Goal: Task Accomplishment & Management: Use online tool/utility

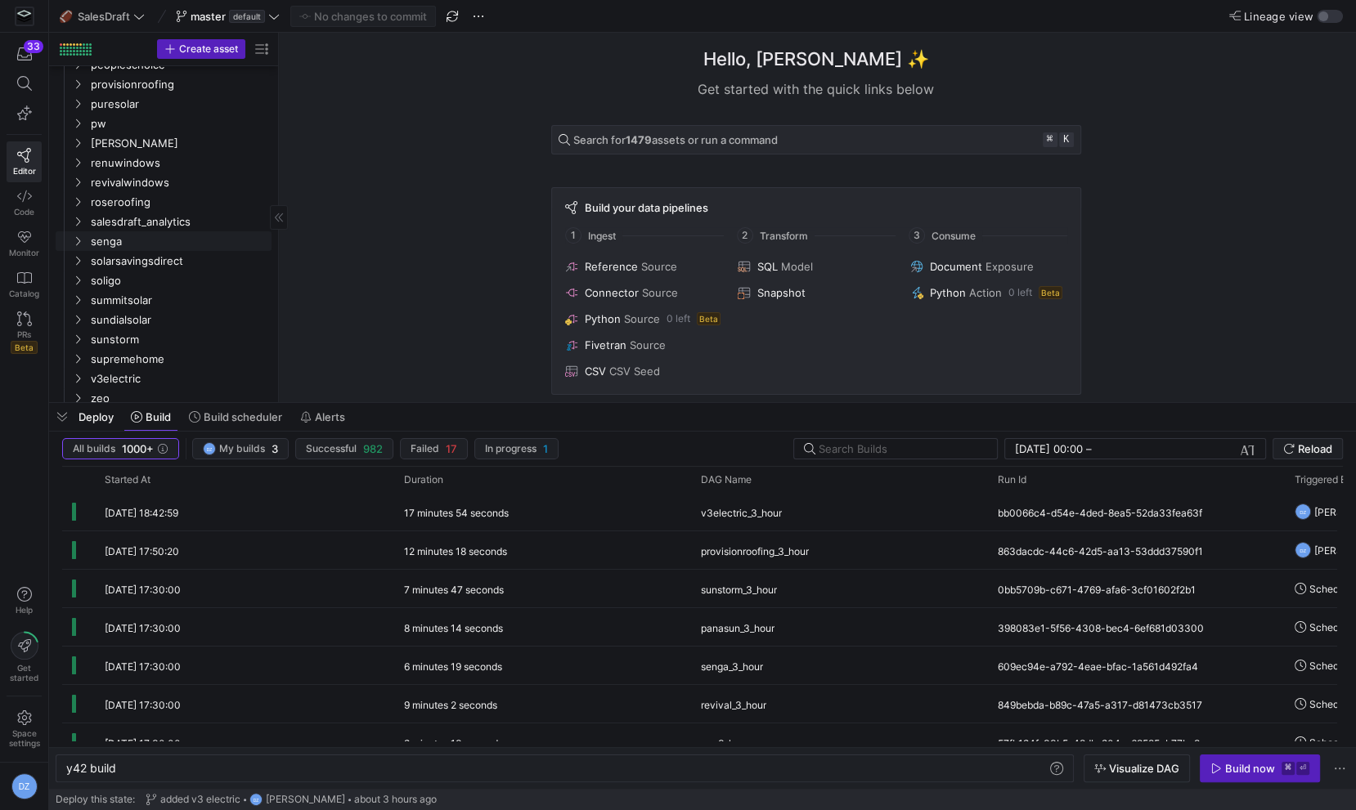
scroll to position [429, 0]
click at [23, 208] on span "Code" at bounding box center [24, 212] width 20 height 10
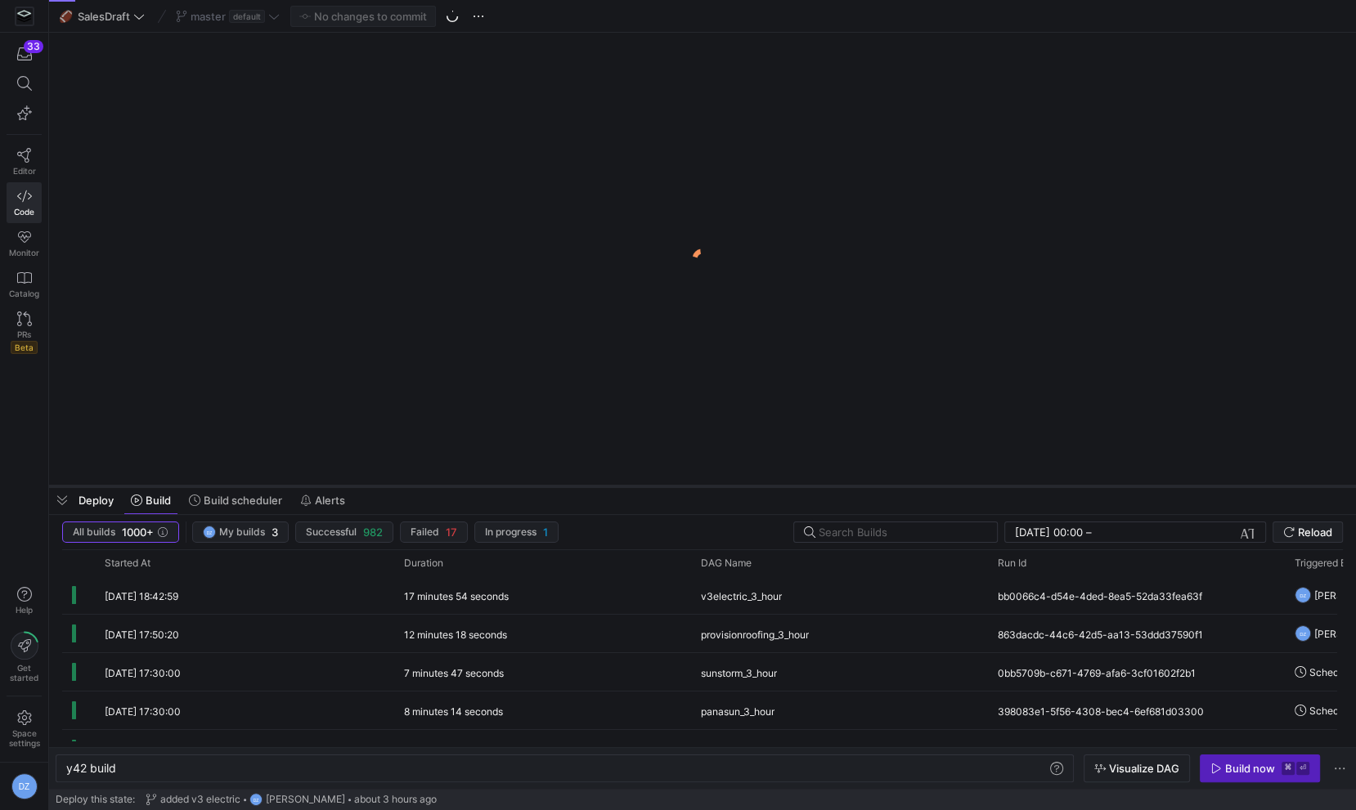
drag, startPoint x: 211, startPoint y: 401, endPoint x: 212, endPoint y: 505, distance: 104.7
click at [212, 490] on div at bounding box center [702, 486] width 1307 height 7
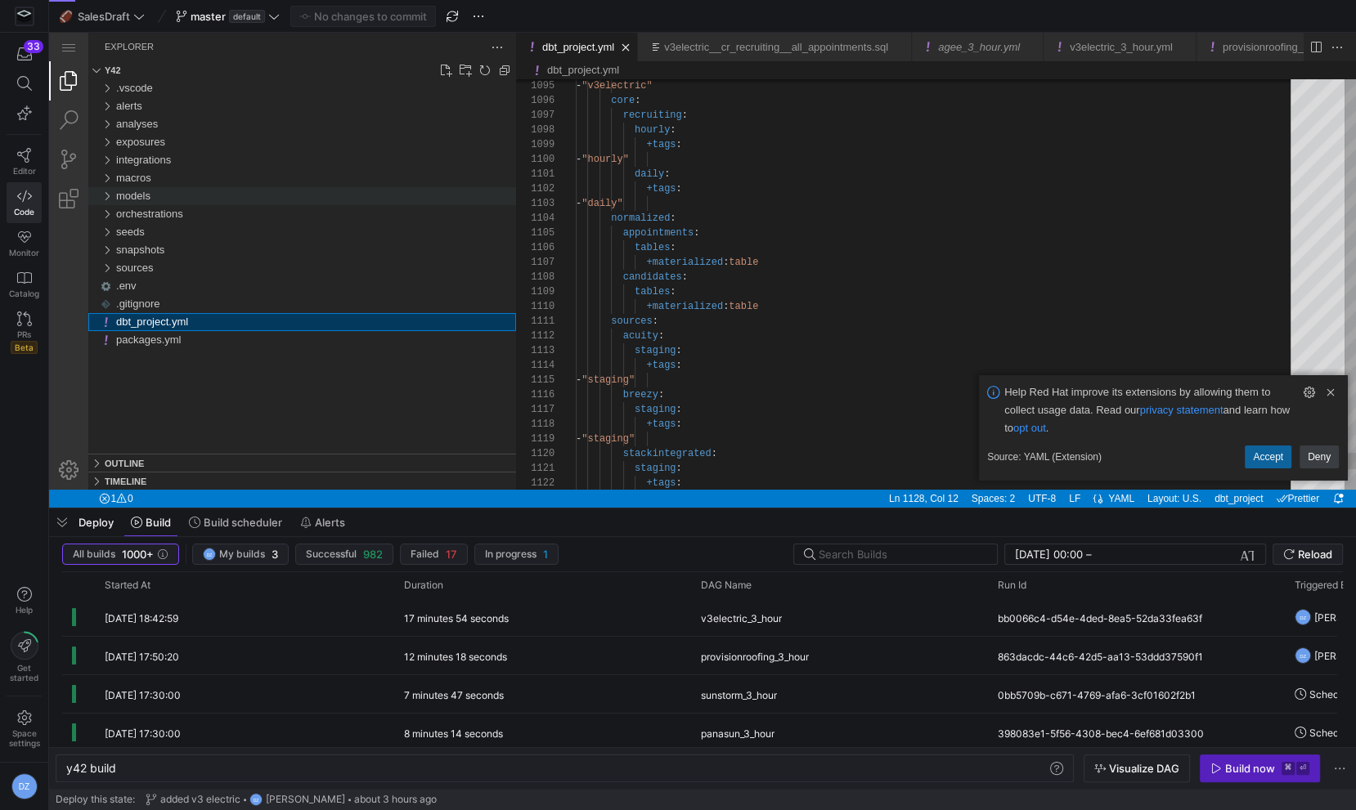
click at [137, 194] on span "models" at bounding box center [133, 196] width 34 height 12
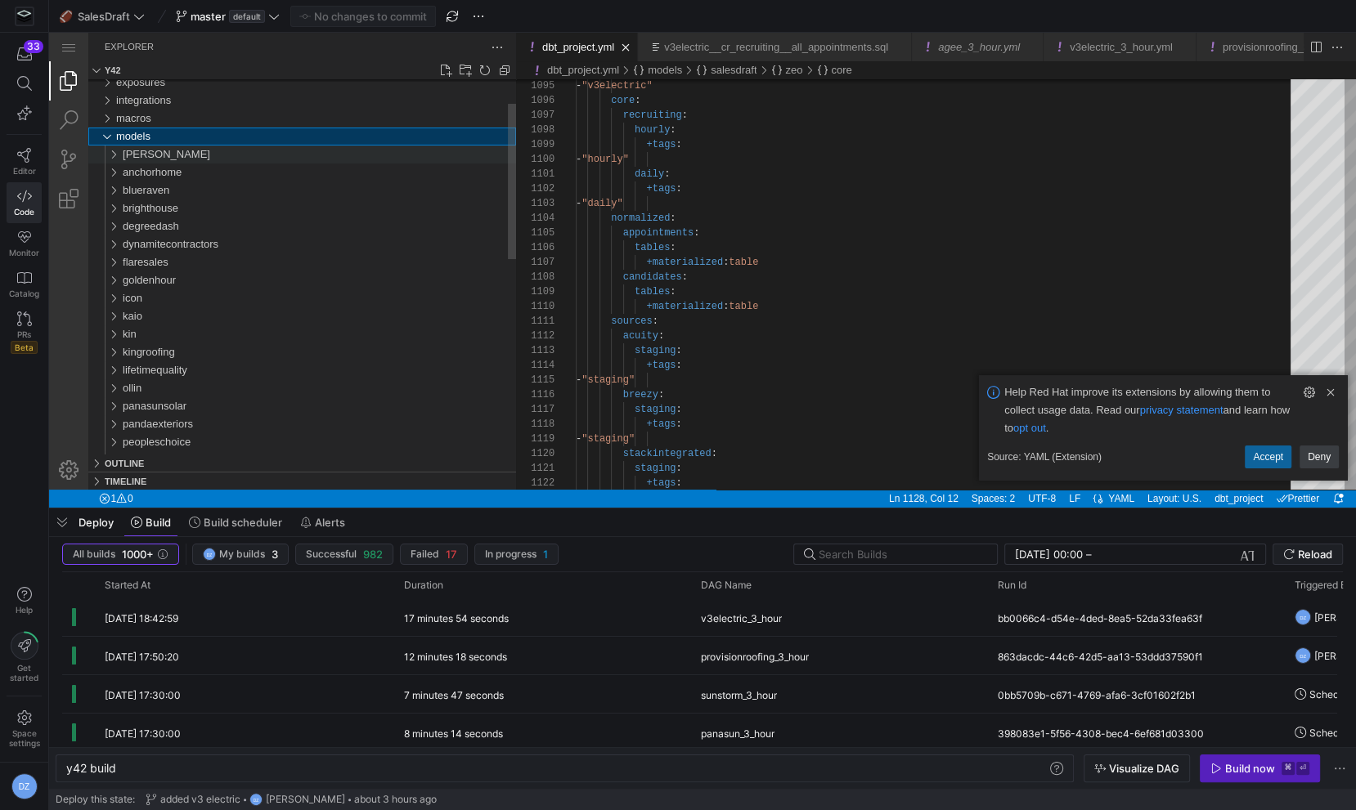
click at [153, 147] on div "[PERSON_NAME]" at bounding box center [319, 155] width 393 height 18
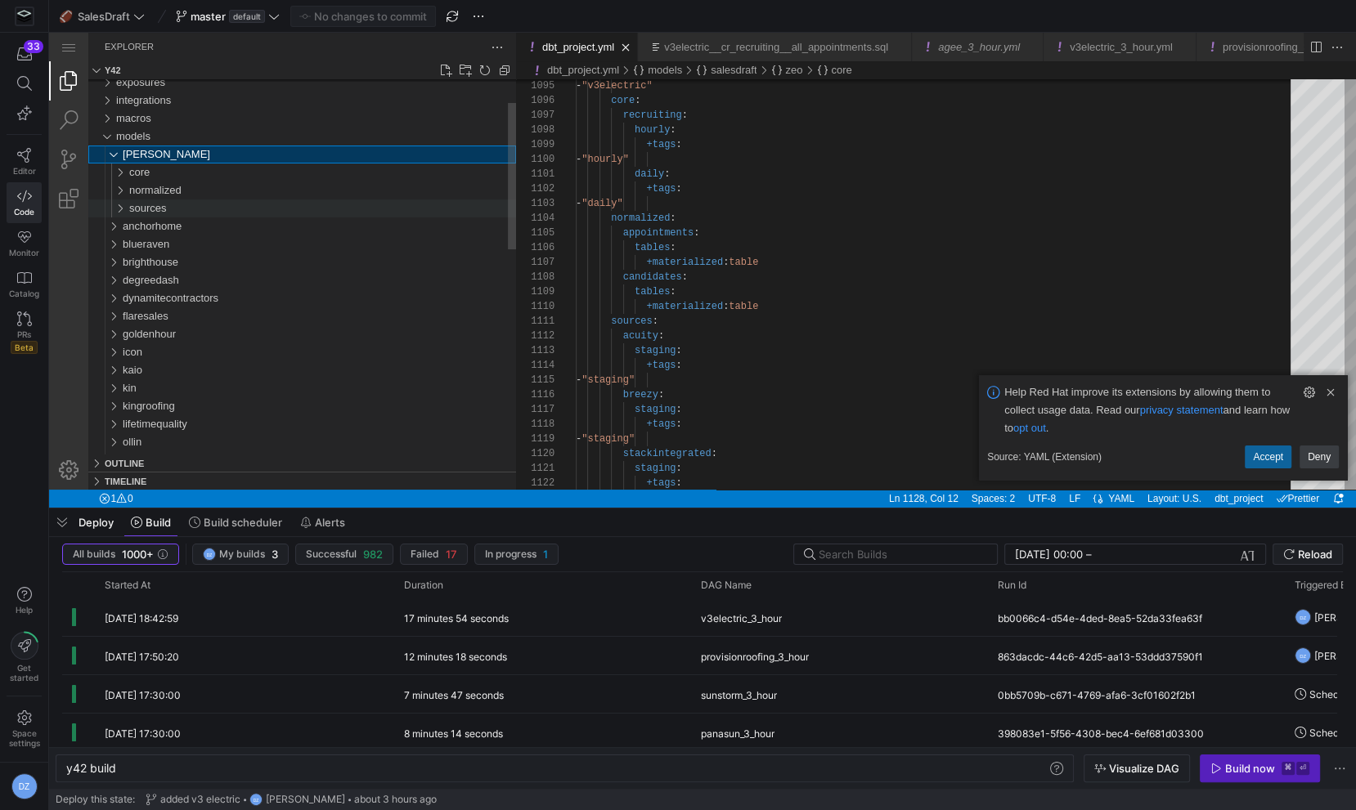
click at [168, 207] on div "sources" at bounding box center [322, 209] width 387 height 18
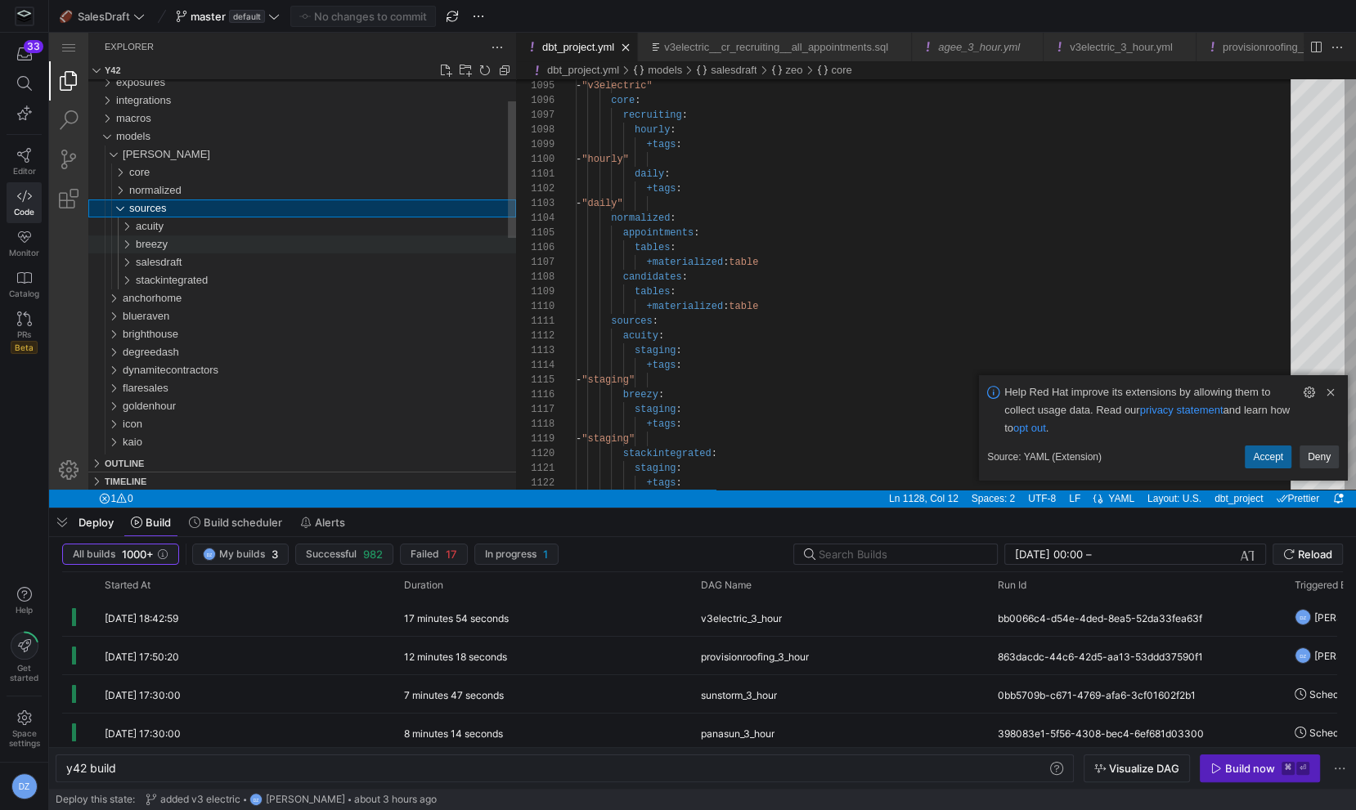
click at [150, 247] on span "breezy" at bounding box center [152, 244] width 32 height 12
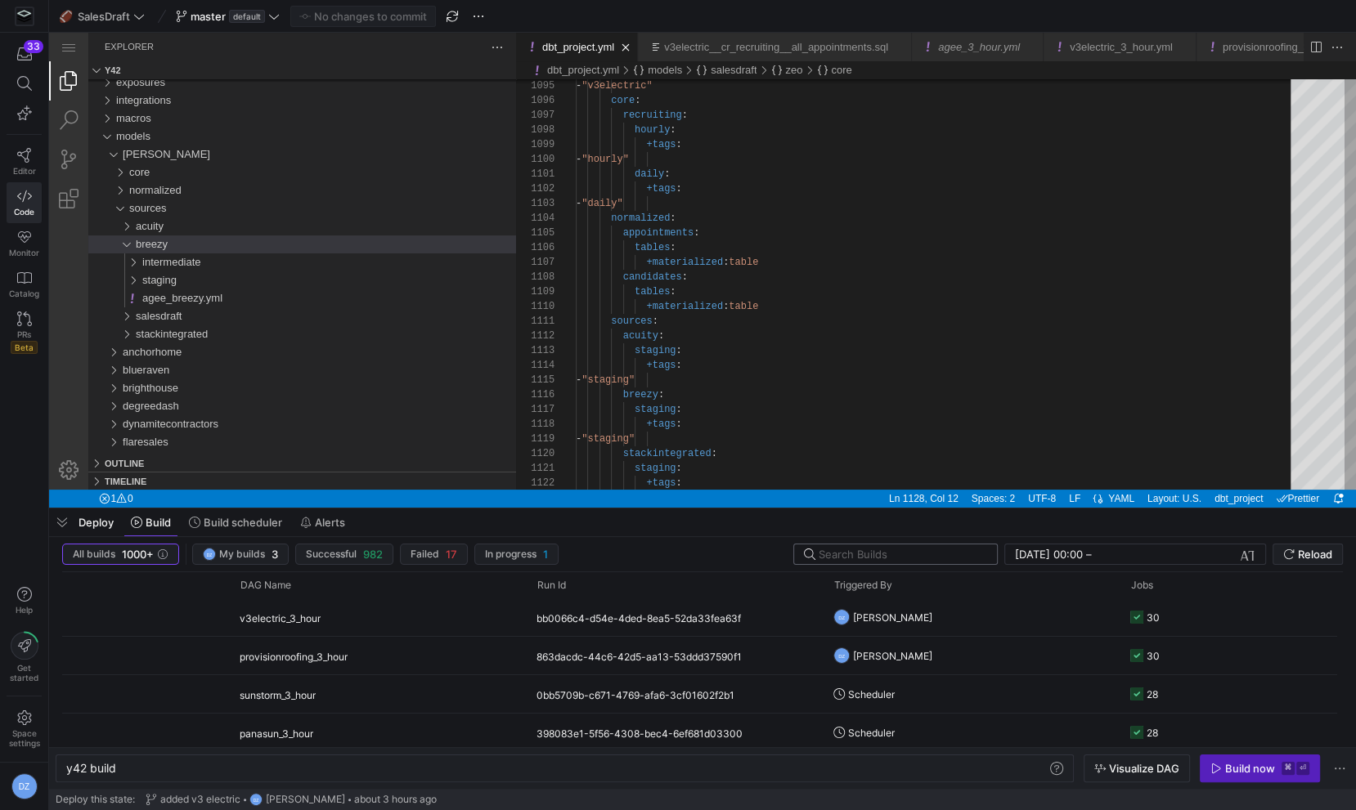
click at [943, 554] on input "text" at bounding box center [901, 554] width 165 height 13
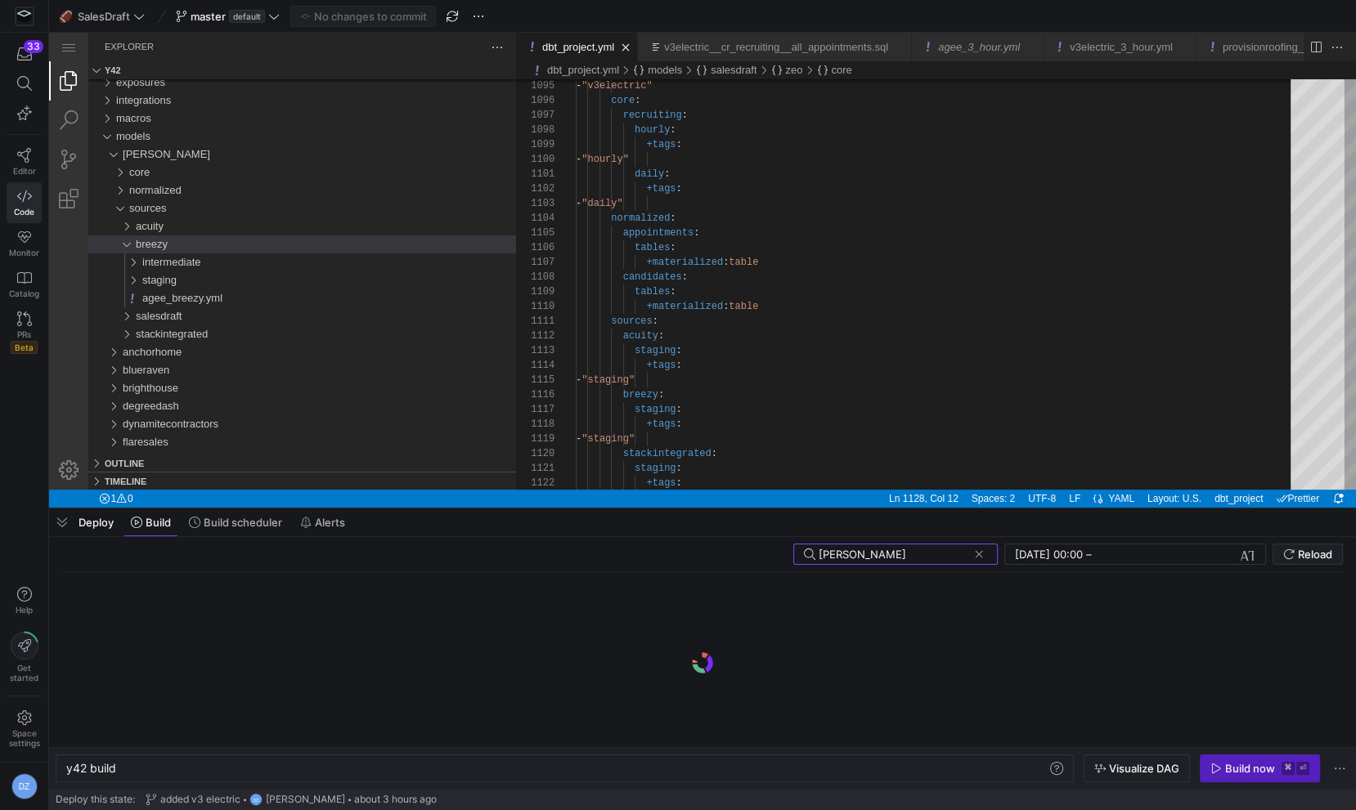
type input "[PERSON_NAME]"
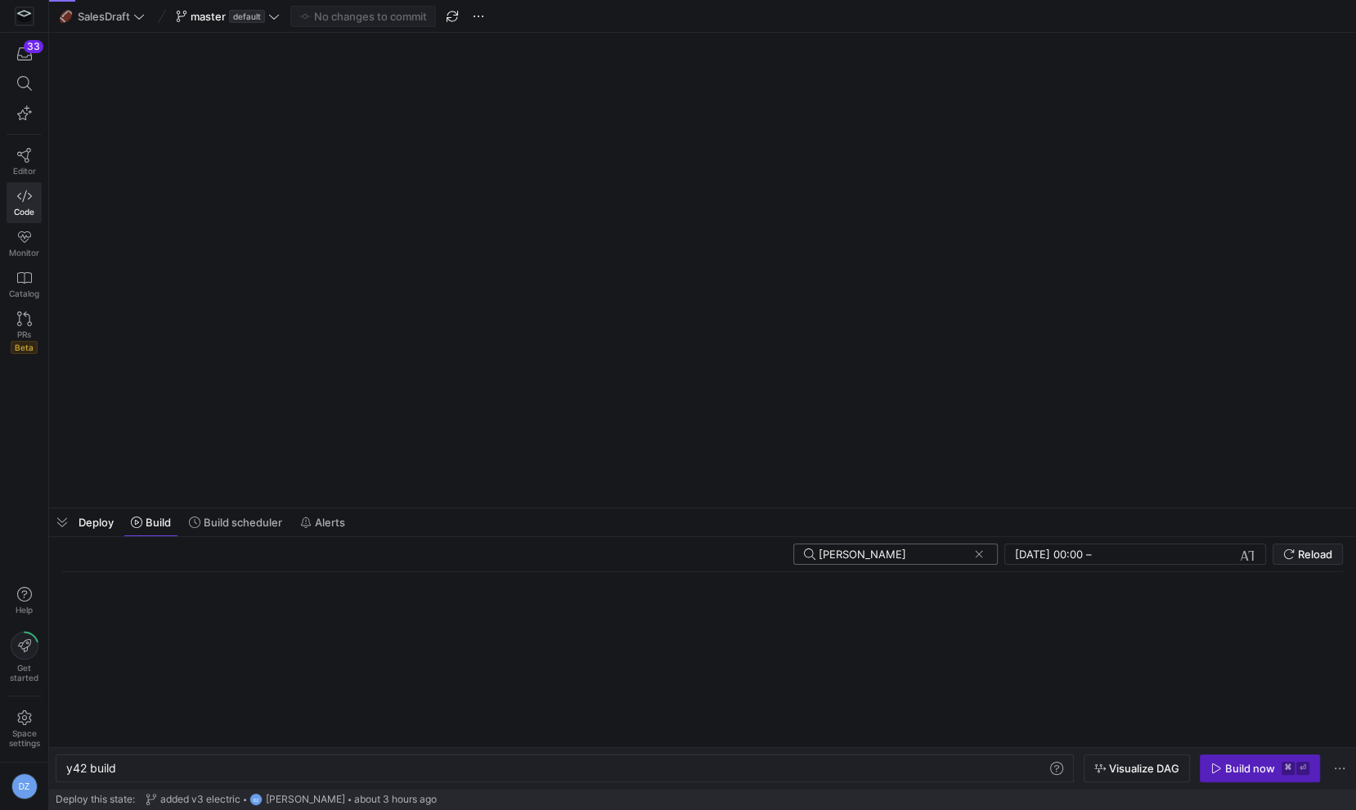
click at [931, 555] on input "[PERSON_NAME]" at bounding box center [893, 554] width 149 height 13
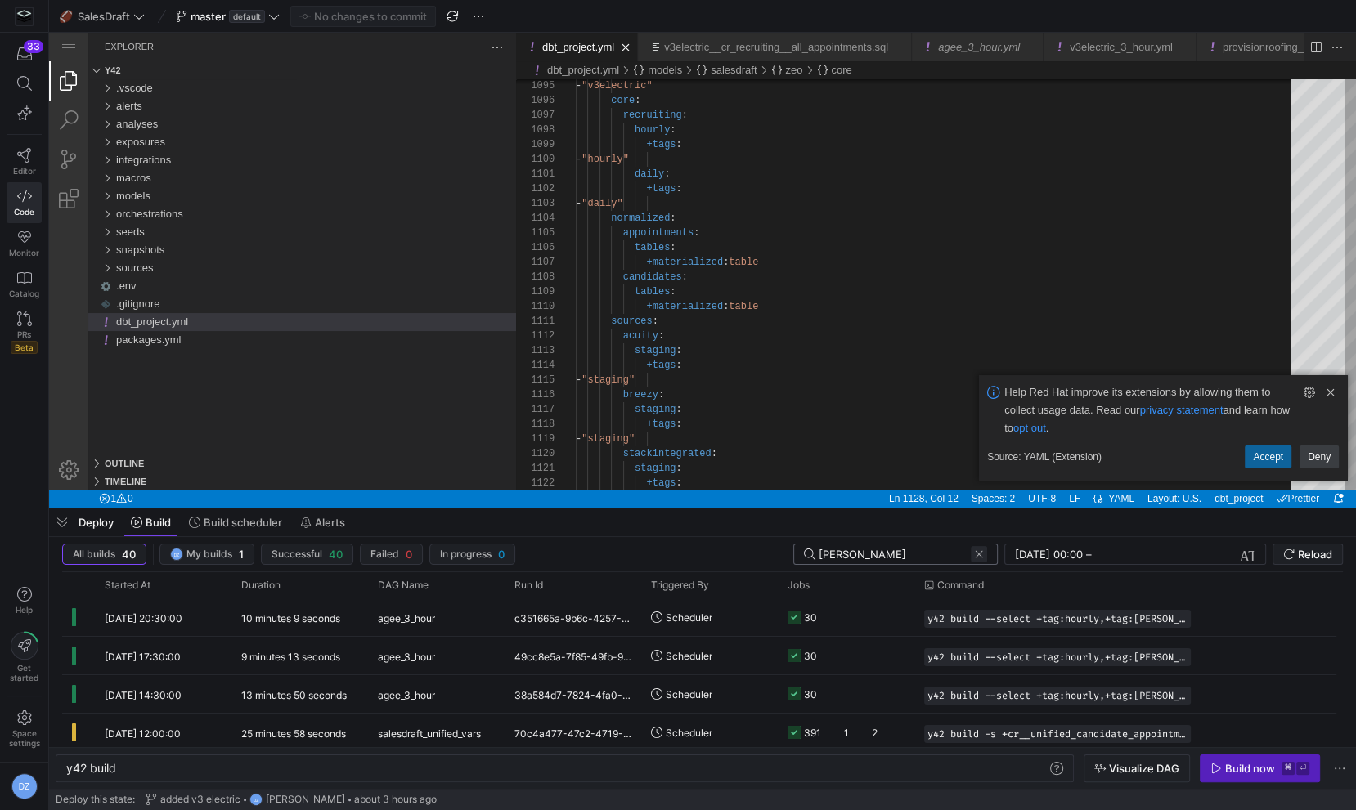
click at [974, 556] on span at bounding box center [979, 554] width 16 height 16
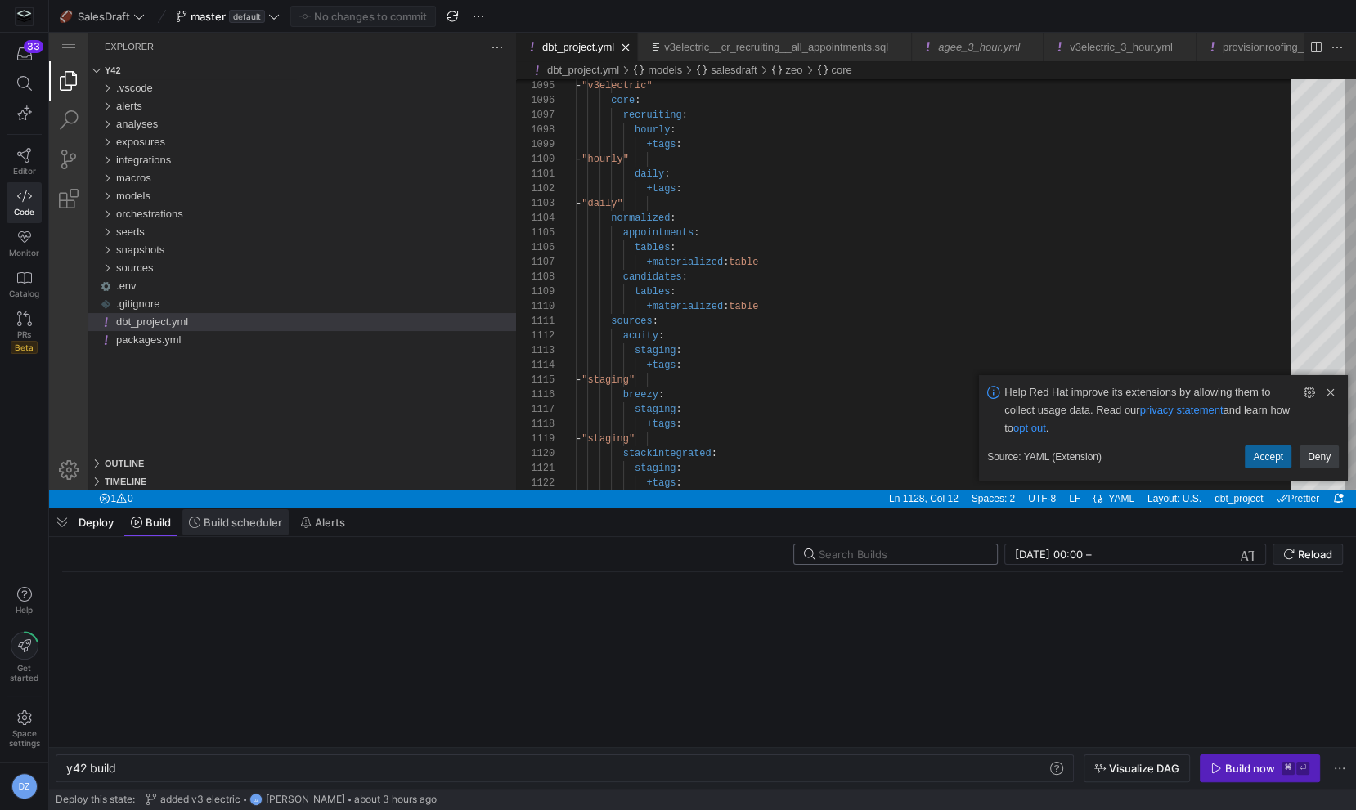
click at [218, 527] on span "Build scheduler" at bounding box center [243, 522] width 79 height 13
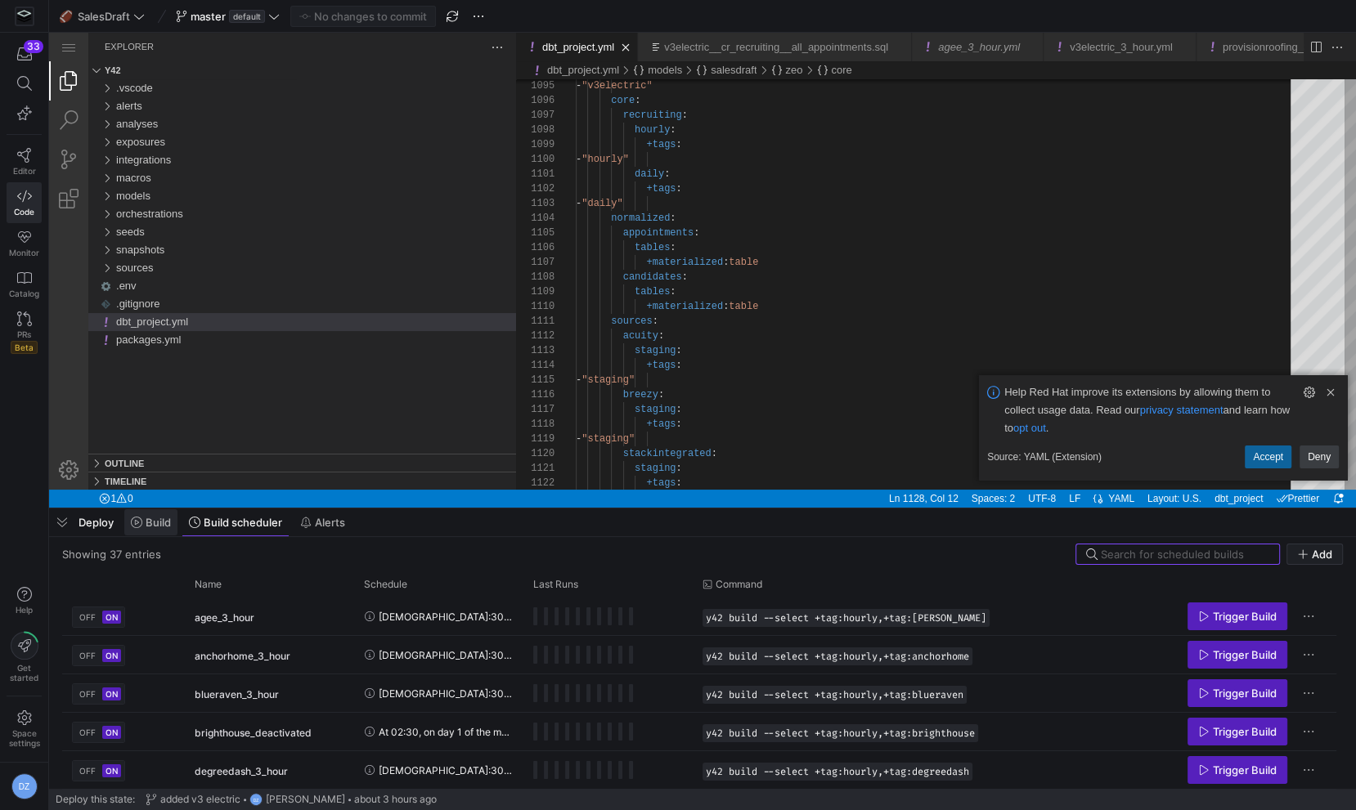
click at [141, 527] on icon at bounding box center [136, 522] width 11 height 11
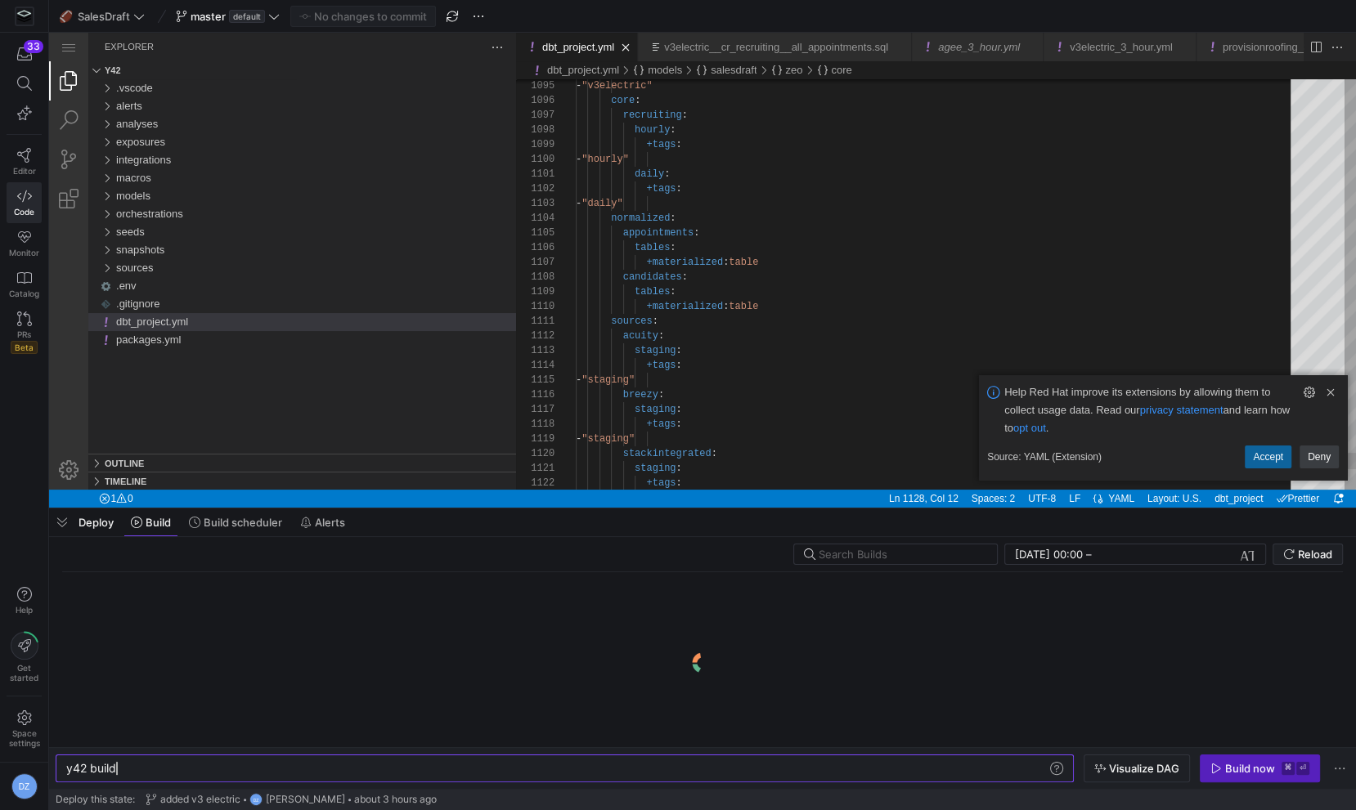
type textarea "sources: acuity: staging: +tags: - "staging" breezy: staging: +tags: - "staging…"
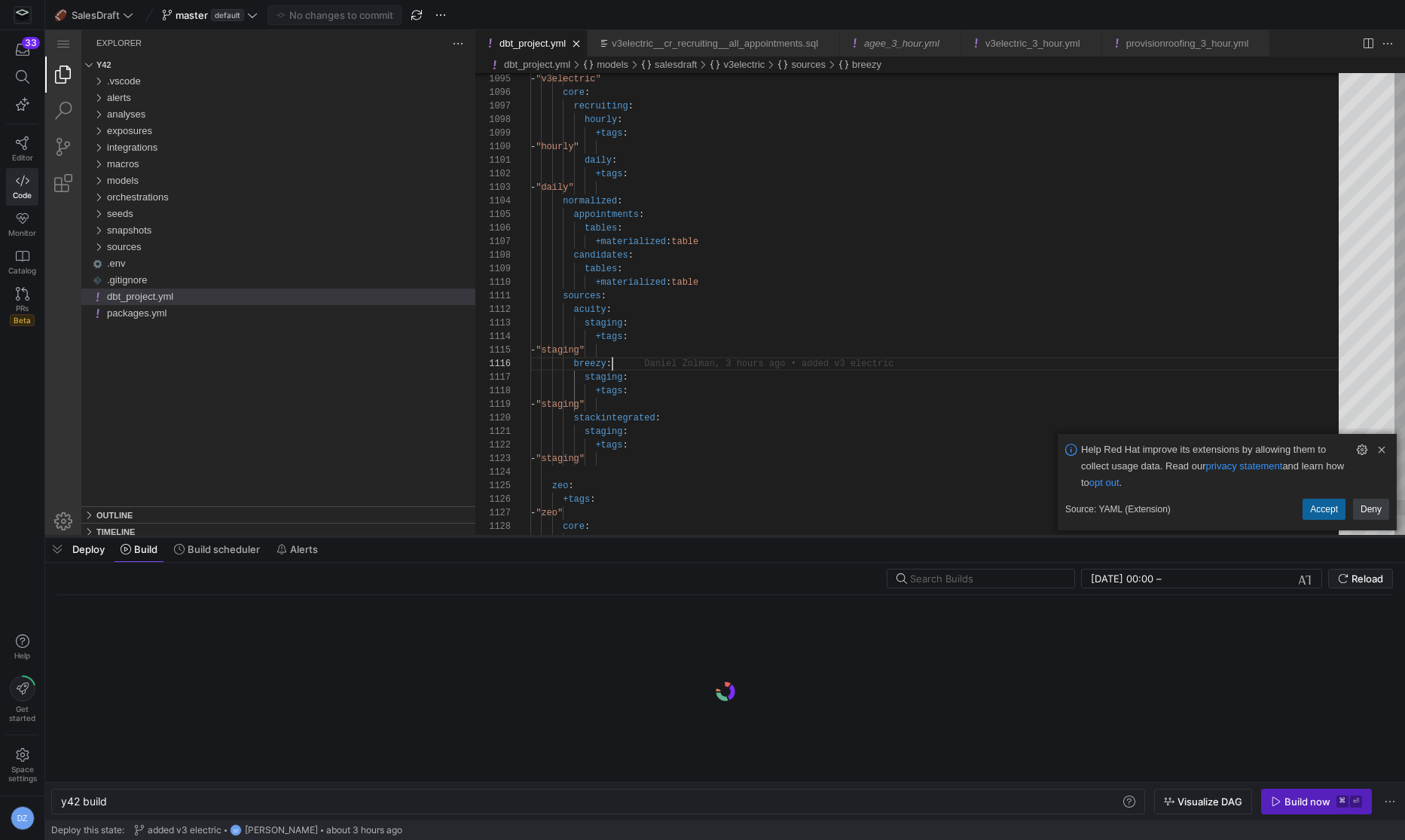
drag, startPoint x: 607, startPoint y: 563, endPoint x: 611, endPoint y: 534, distance: 29.3
click at [611, 534] on div at bounding box center [725, 536] width 1360 height 6
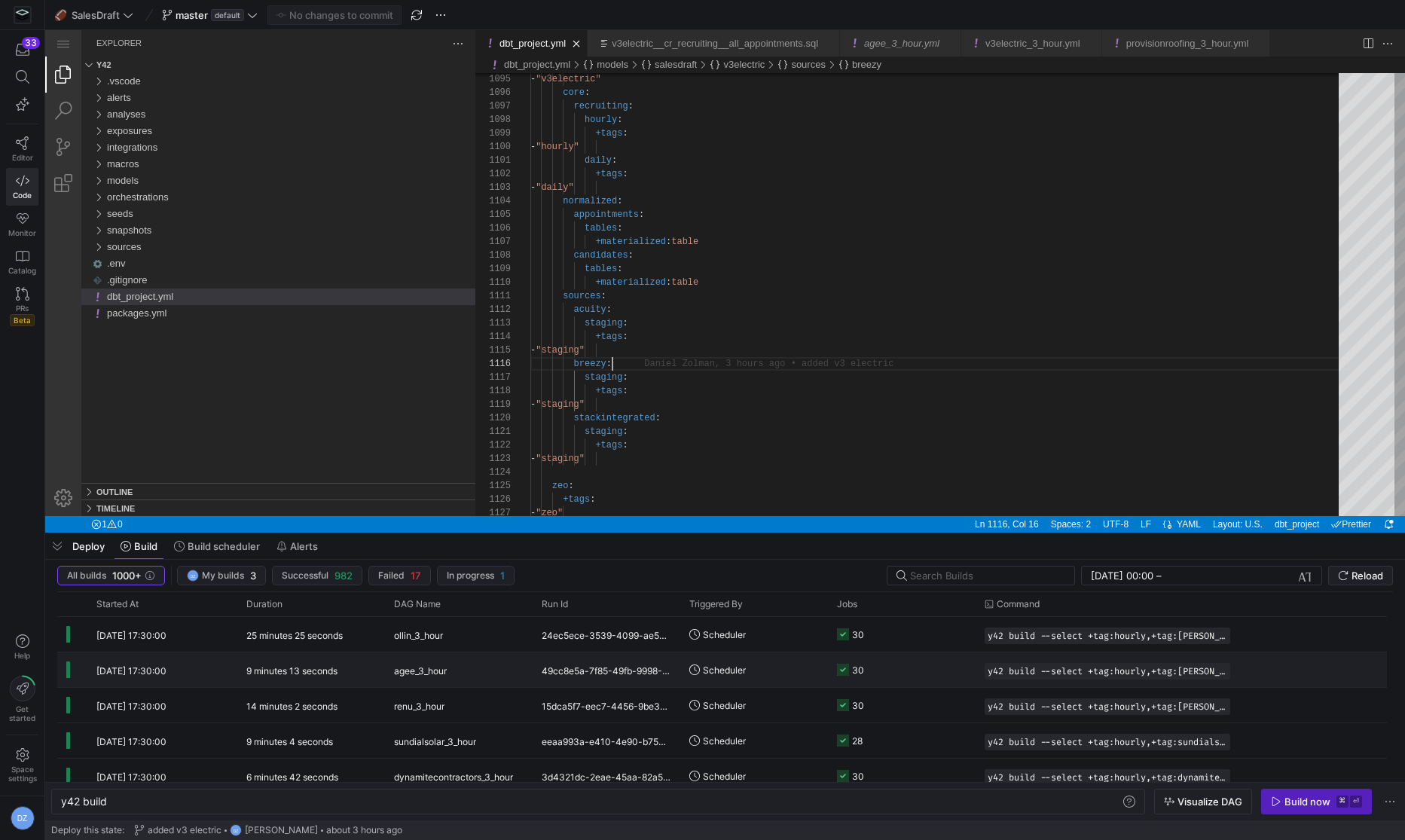
click at [556, 669] on div "49cc8e5a-7f85-49fb-9998-343f76c3dc61" at bounding box center [606, 670] width 147 height 35
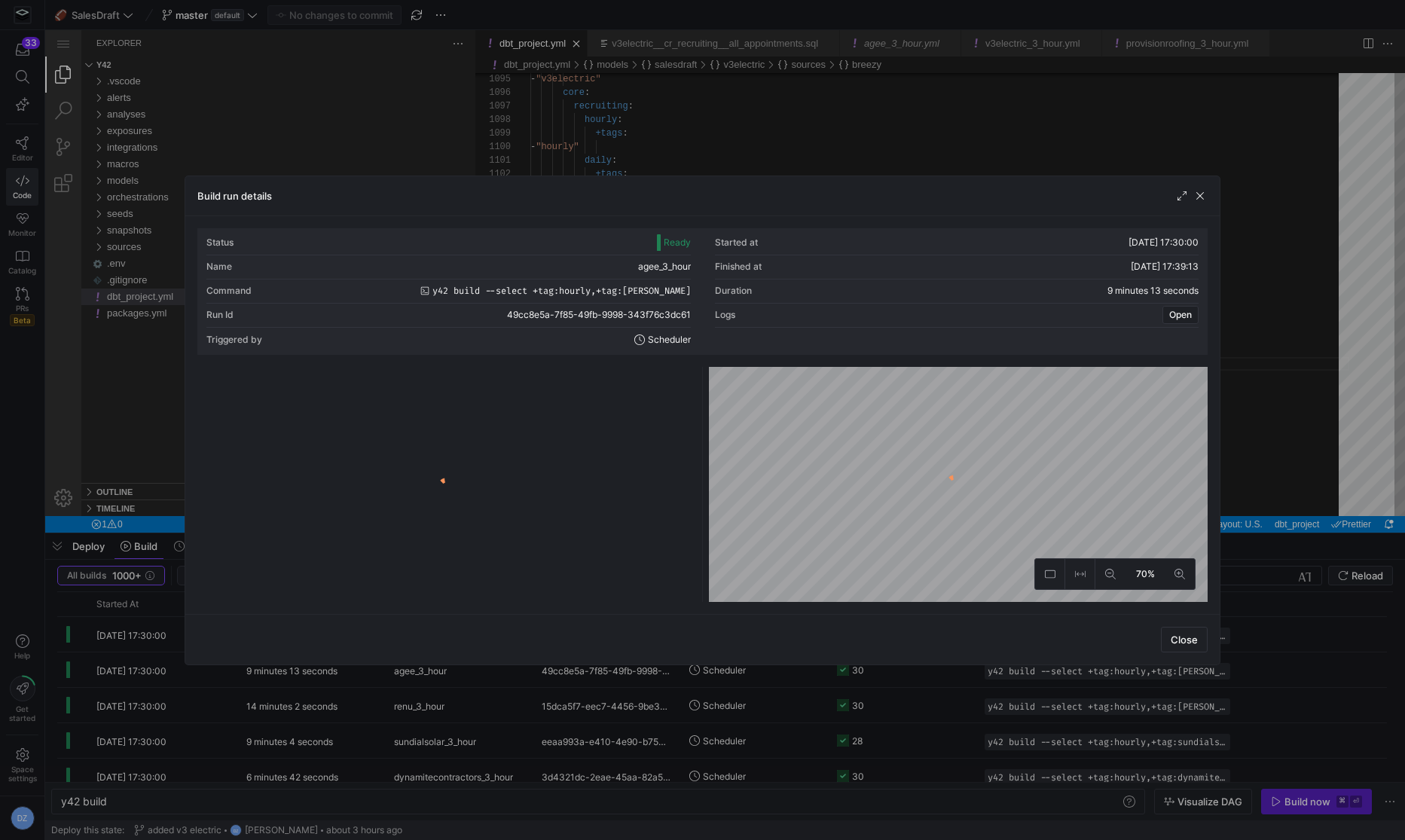
click at [1178, 203] on div "Build run details" at bounding box center [702, 195] width 1035 height 40
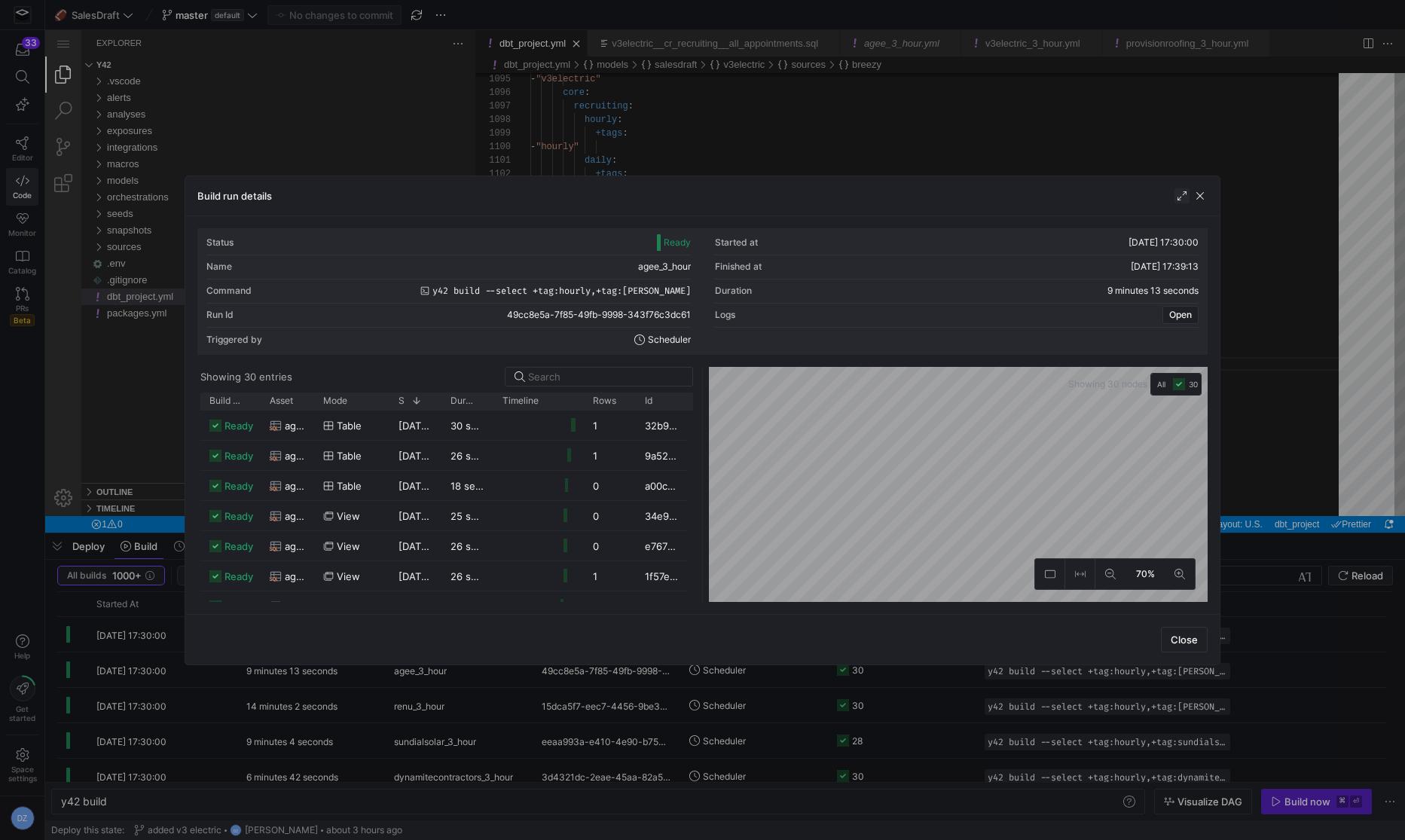
click at [1182, 196] on span "button" at bounding box center [1182, 195] width 15 height 15
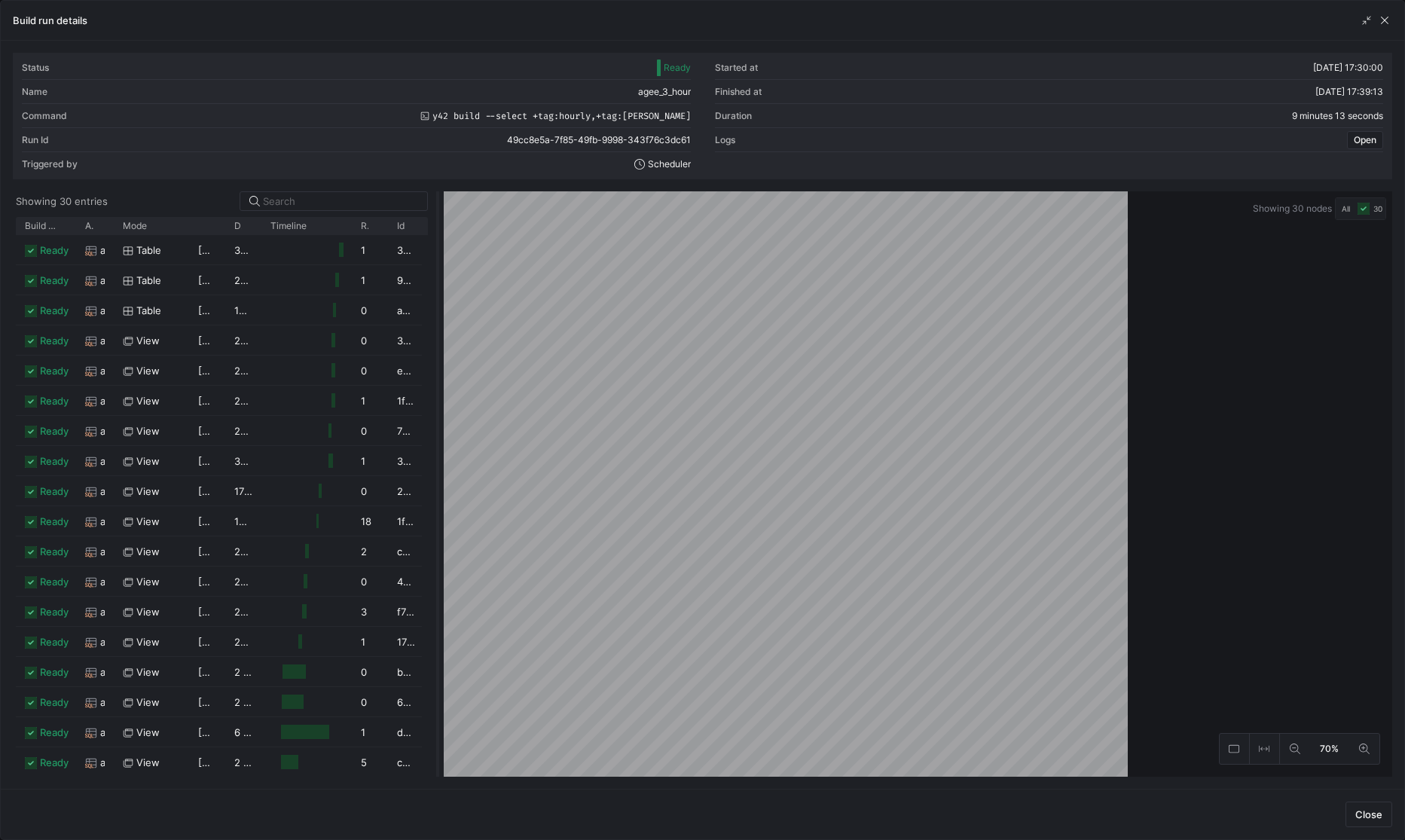
drag, startPoint x: 704, startPoint y: 370, endPoint x: 416, endPoint y: 374, distance: 288.0
click at [435, 374] on div at bounding box center [438, 484] width 6 height 585
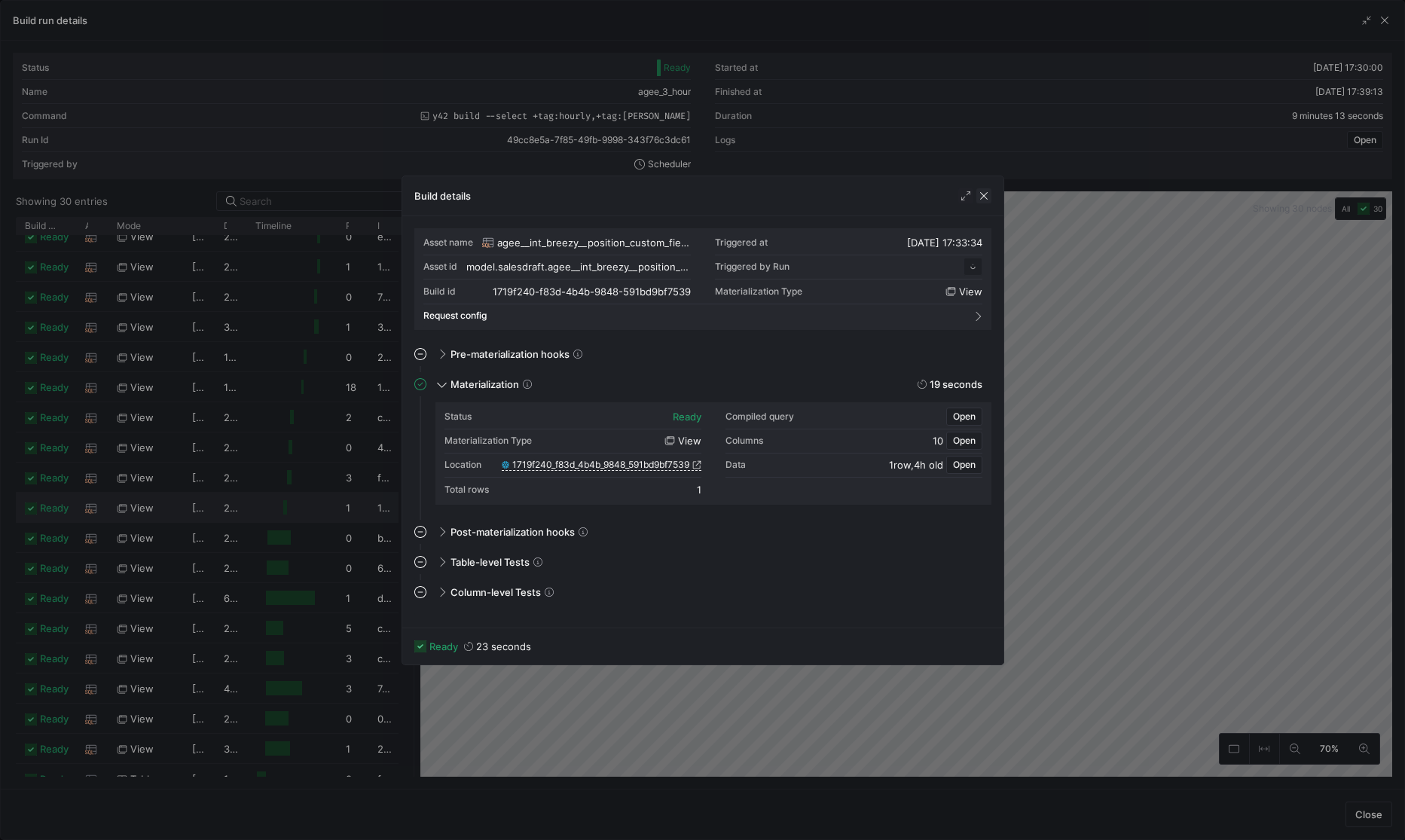
click at [985, 196] on span "button" at bounding box center [984, 195] width 15 height 15
click at [984, 196] on span "button" at bounding box center [984, 195] width 15 height 15
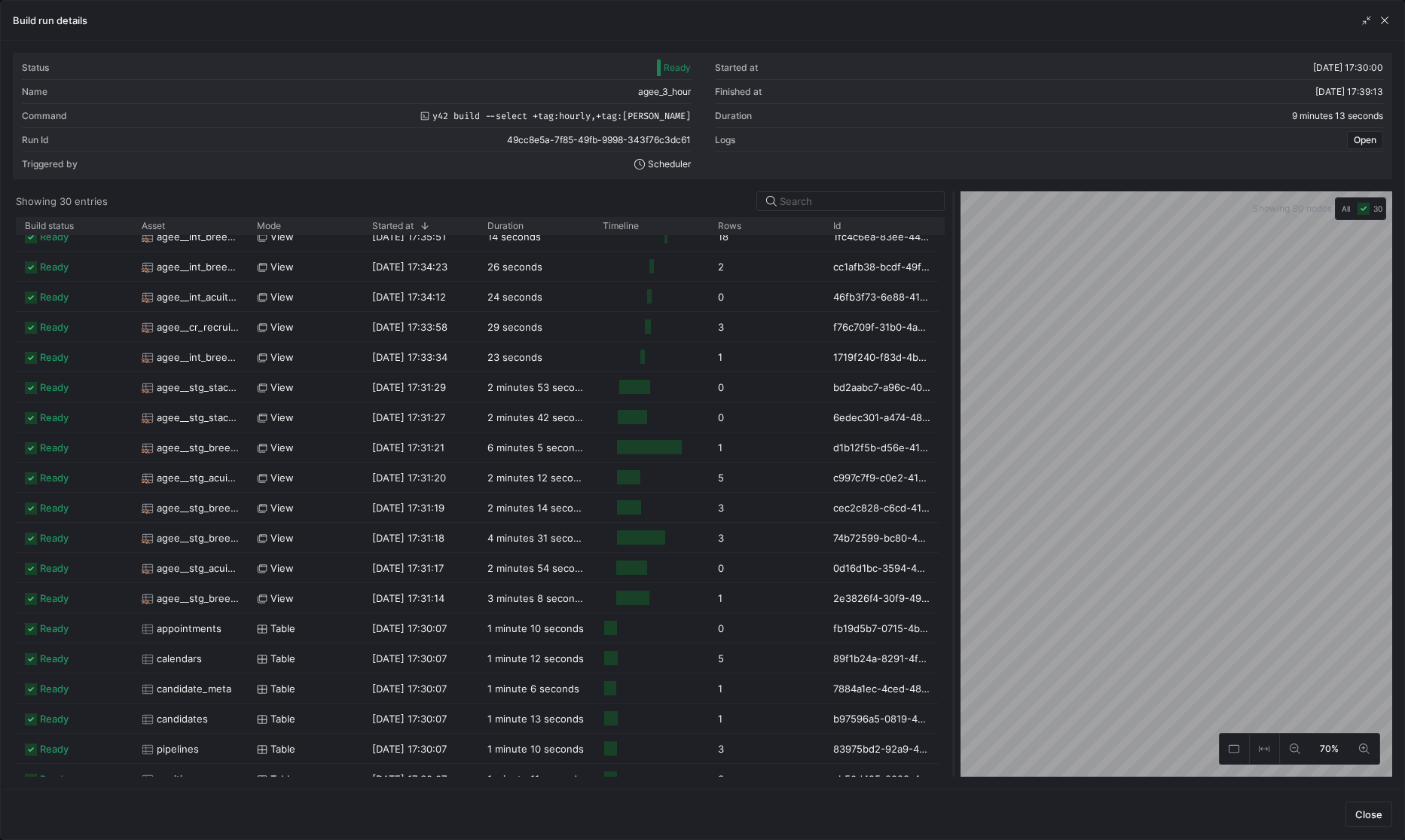
drag, startPoint x: 412, startPoint y: 224, endPoint x: 953, endPoint y: 296, distance: 545.8
click at [953, 296] on div at bounding box center [954, 484] width 6 height 585
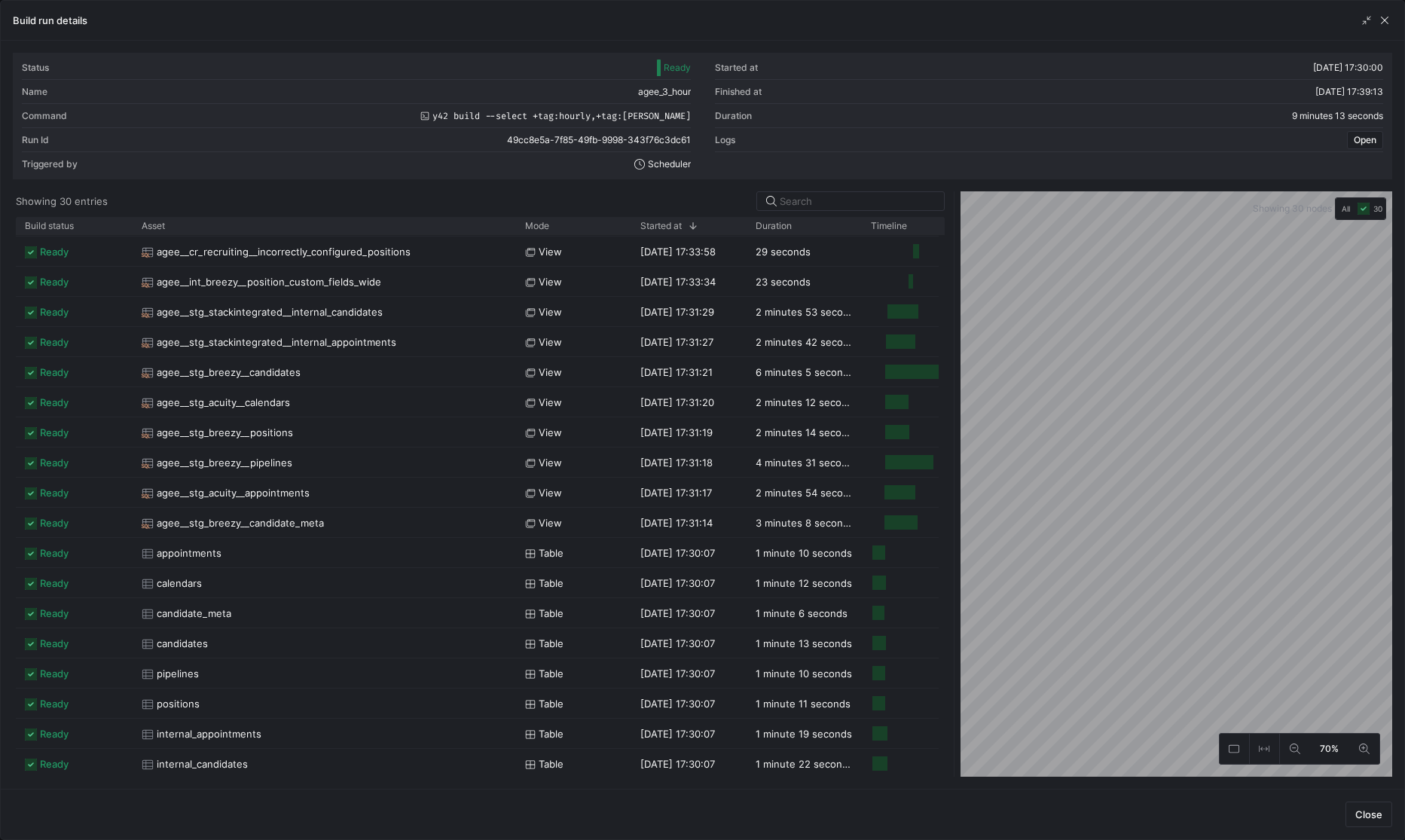
drag, startPoint x: 243, startPoint y: 226, endPoint x: 509, endPoint y: 263, distance: 268.6
click at [509, 263] on div "Build status Asset Mode 1" at bounding box center [480, 497] width 929 height 560
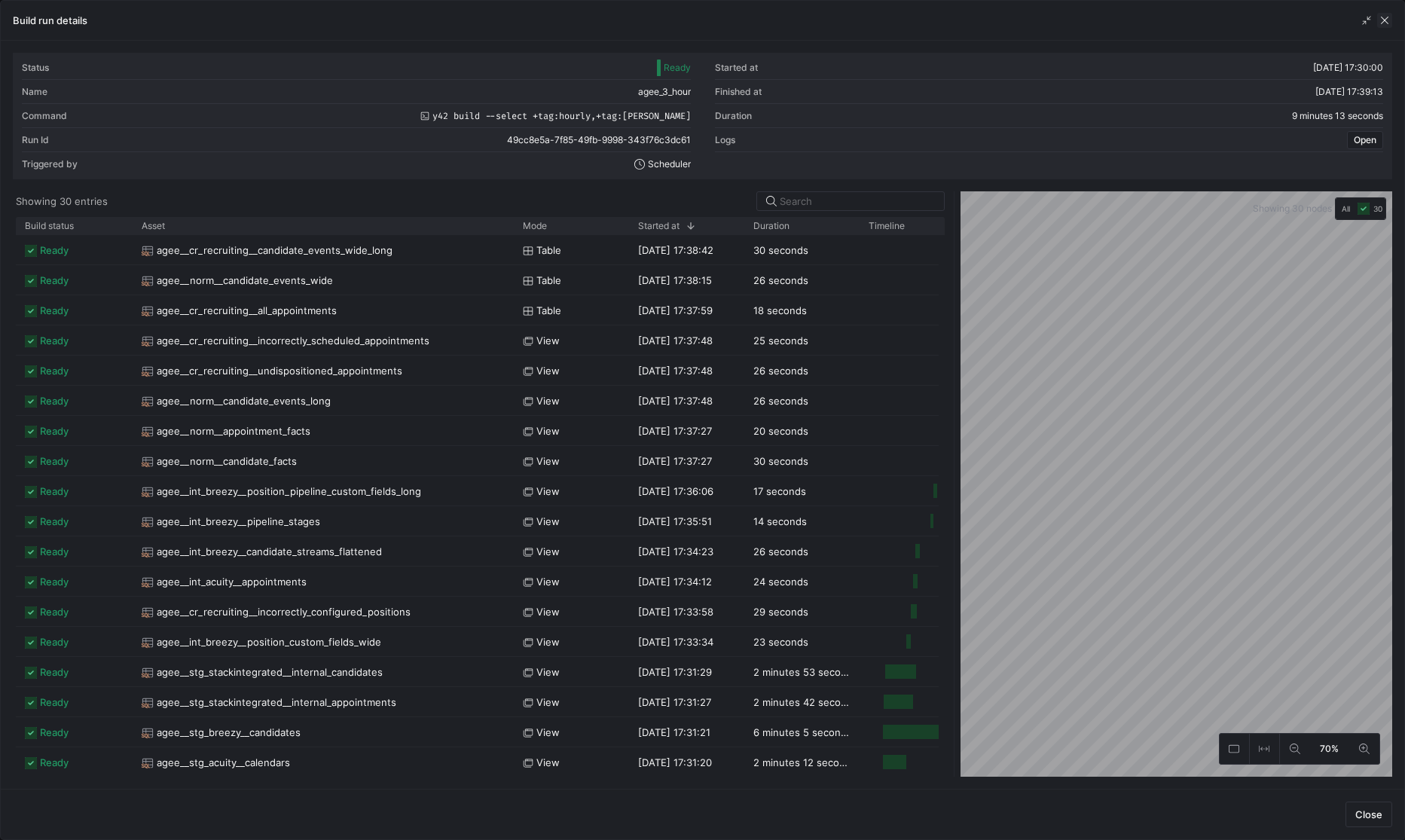
click at [1248, 18] on span "button" at bounding box center [1385, 20] width 15 height 15
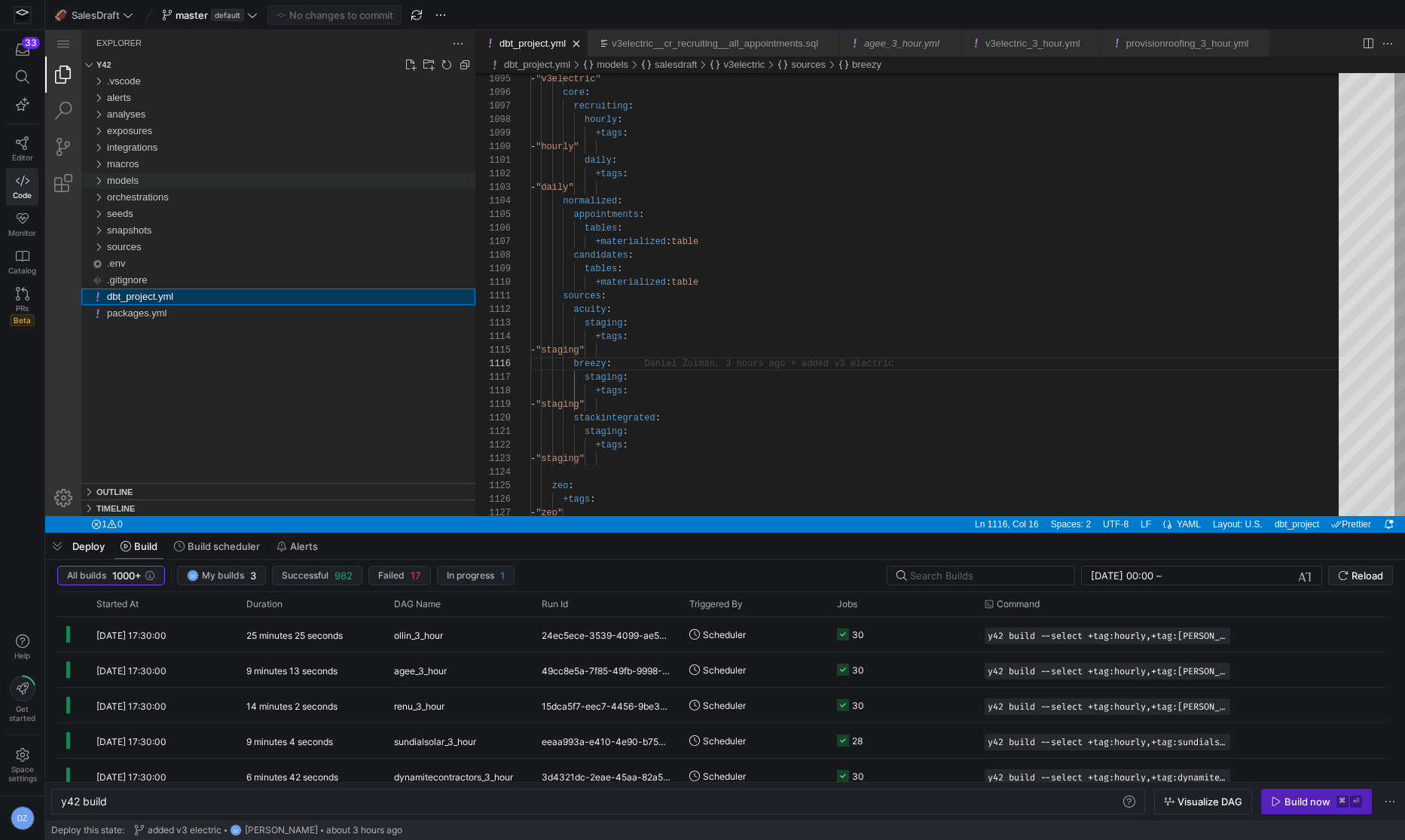
click at [111, 182] on span "models" at bounding box center [123, 181] width 31 height 11
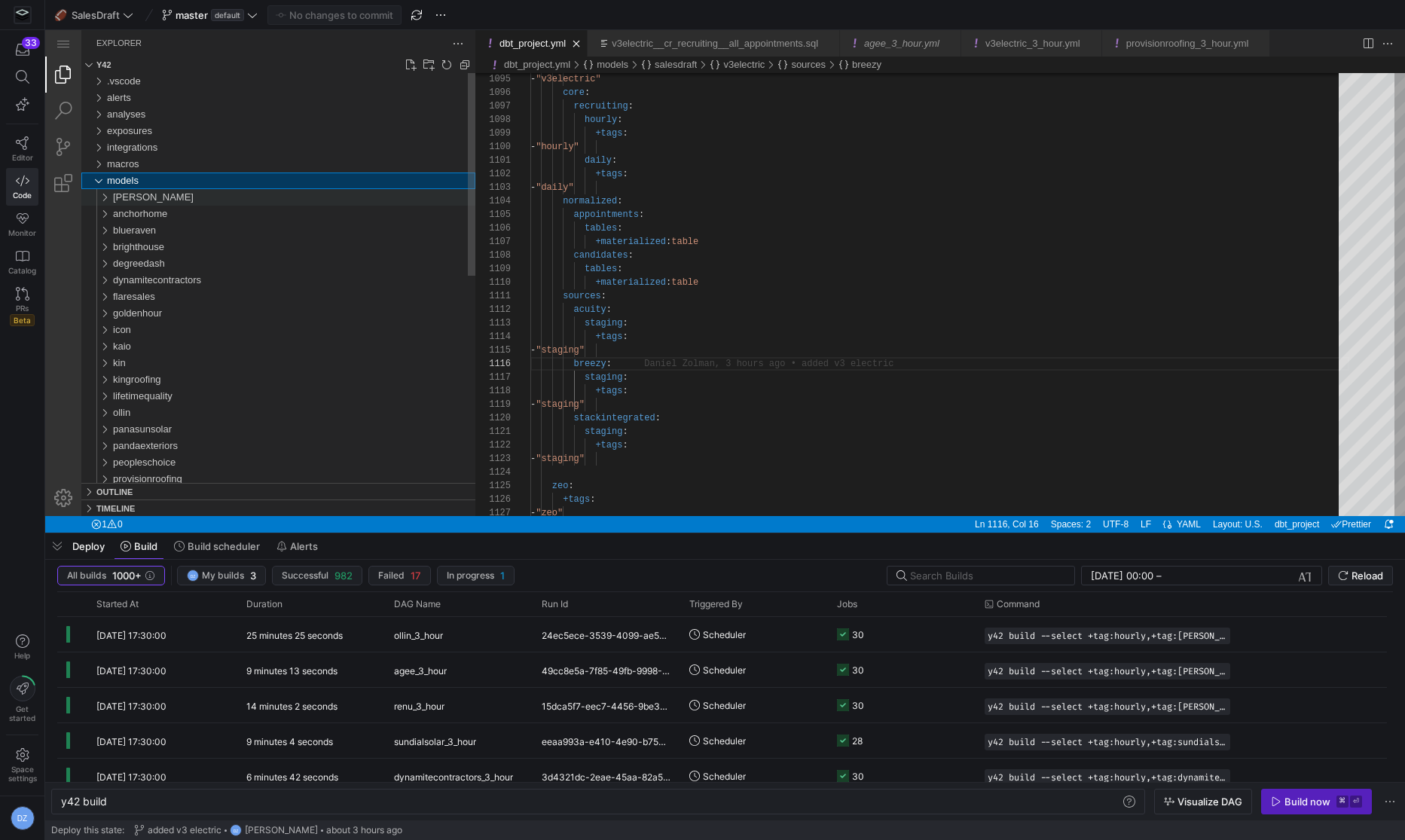
click at [147, 200] on div "[PERSON_NAME]" at bounding box center [294, 197] width 362 height 17
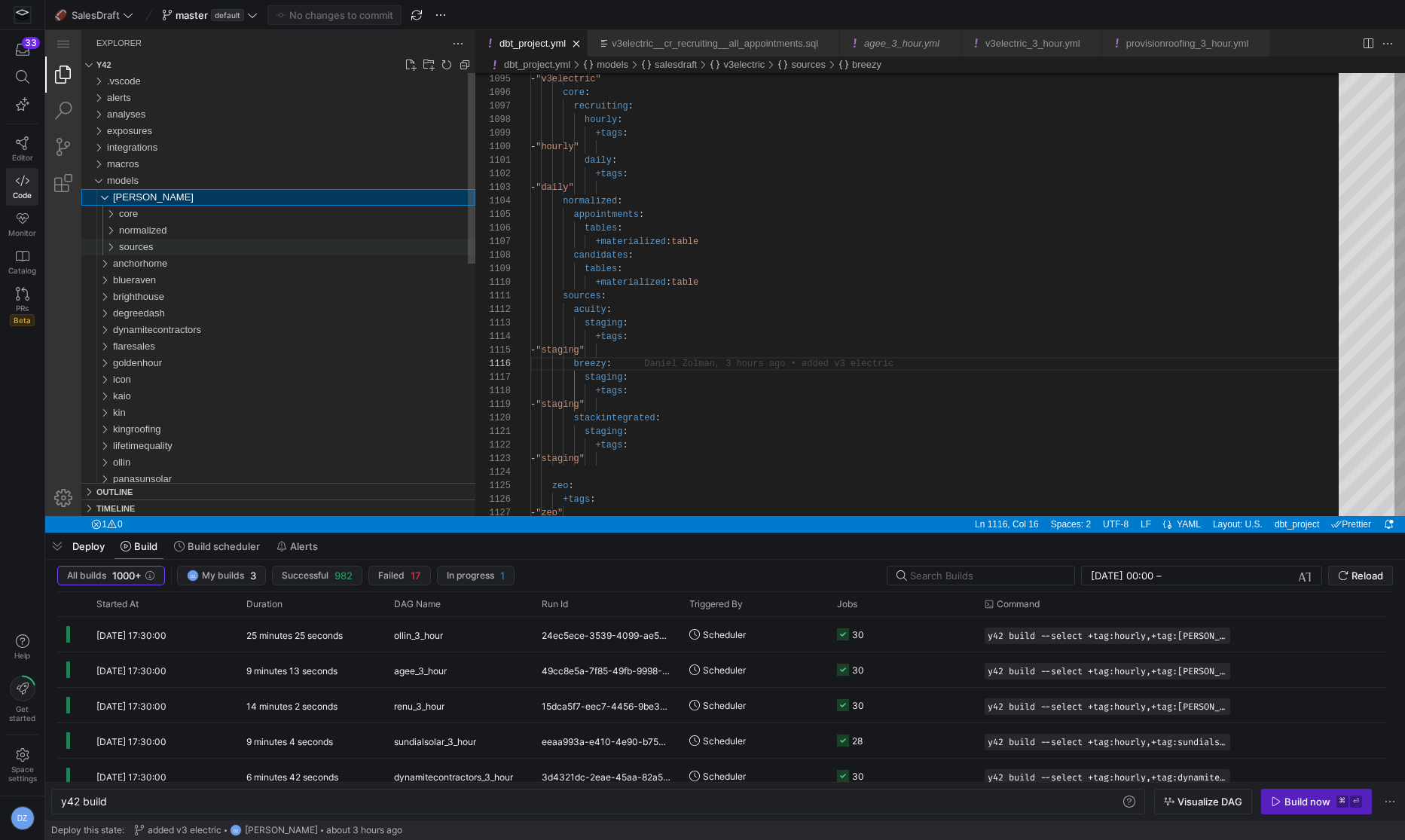
click at [153, 246] on span "sources" at bounding box center [136, 247] width 35 height 11
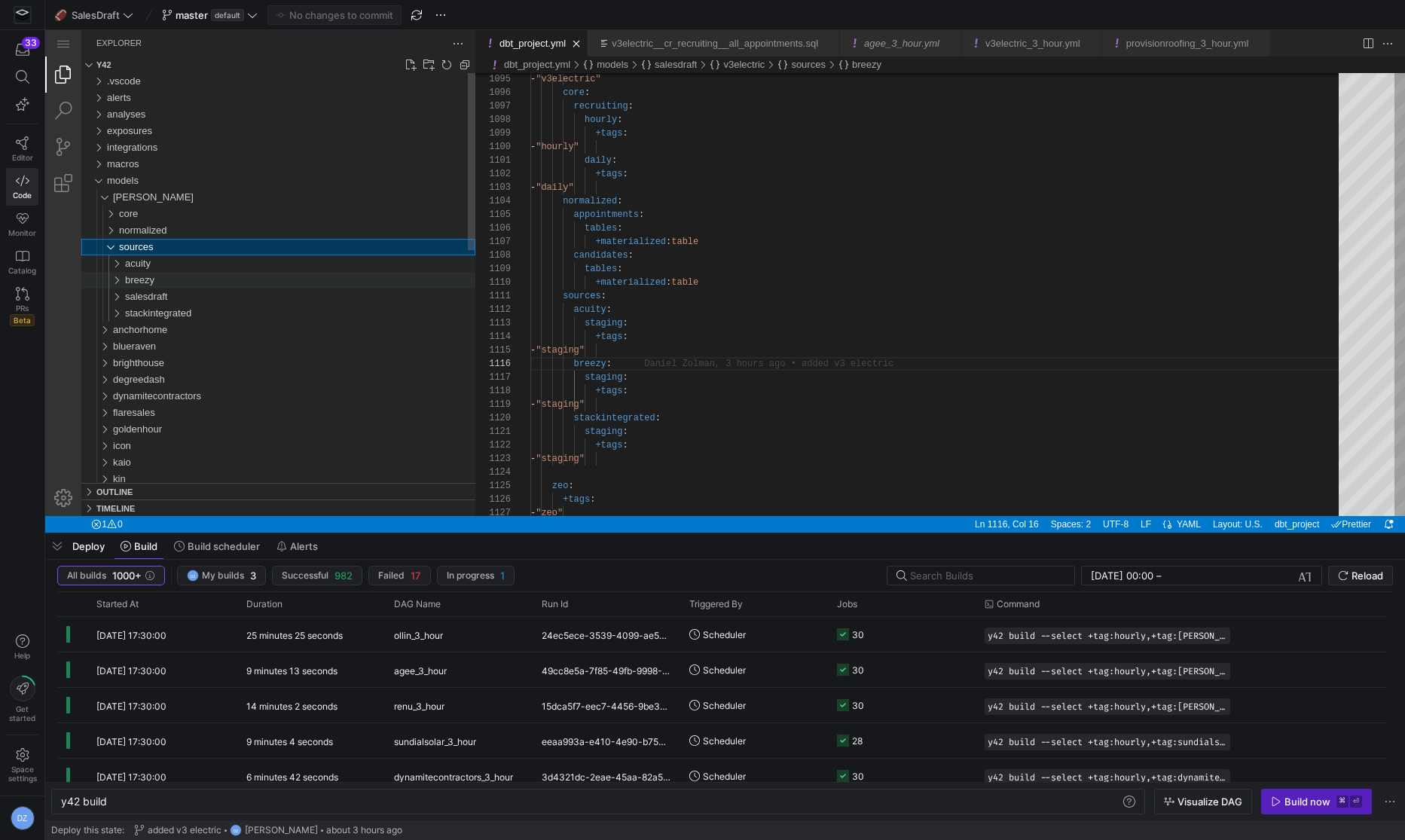
click at [159, 284] on div "breezy" at bounding box center [300, 280] width 350 height 17
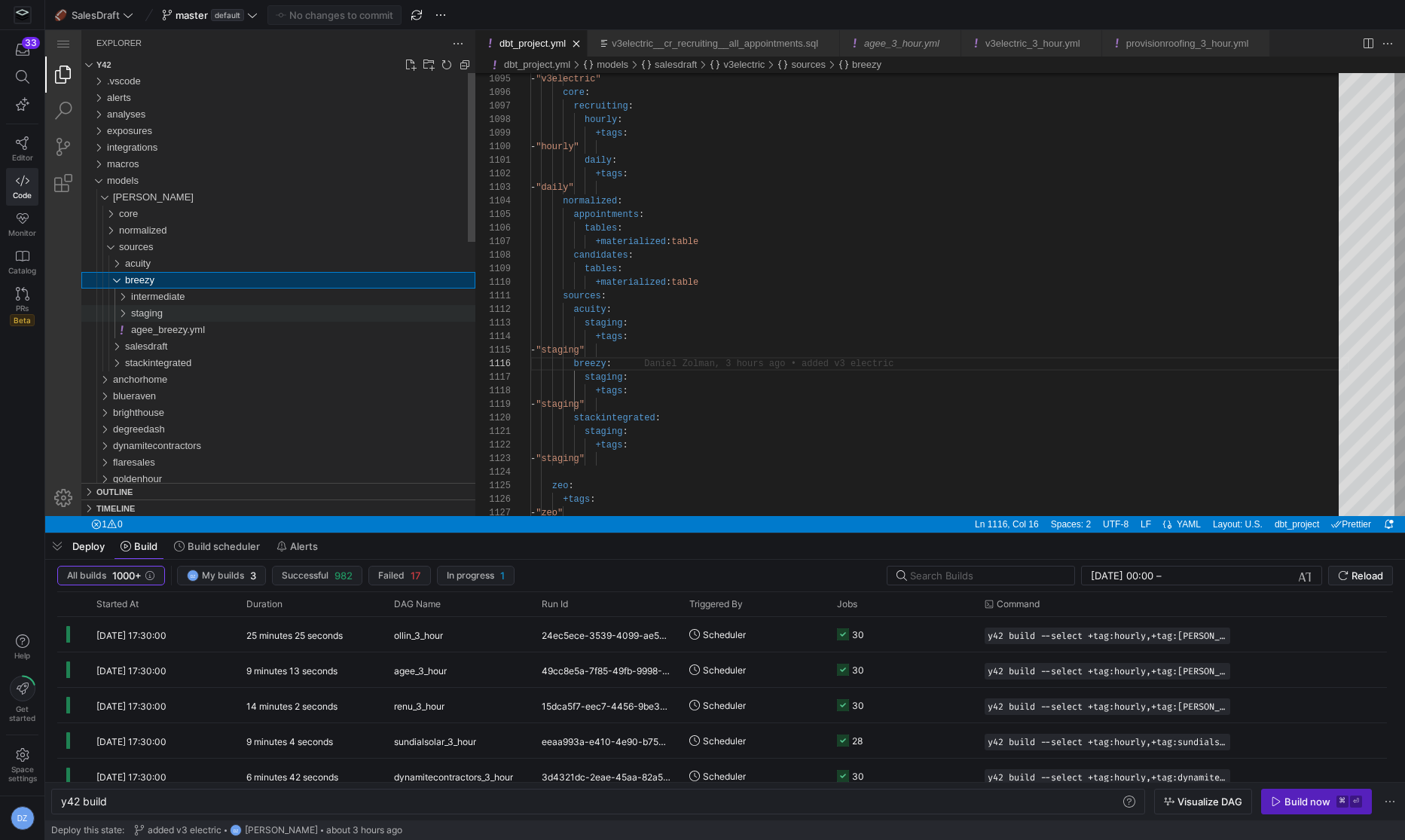
click at [184, 310] on div "staging" at bounding box center [303, 313] width 345 height 17
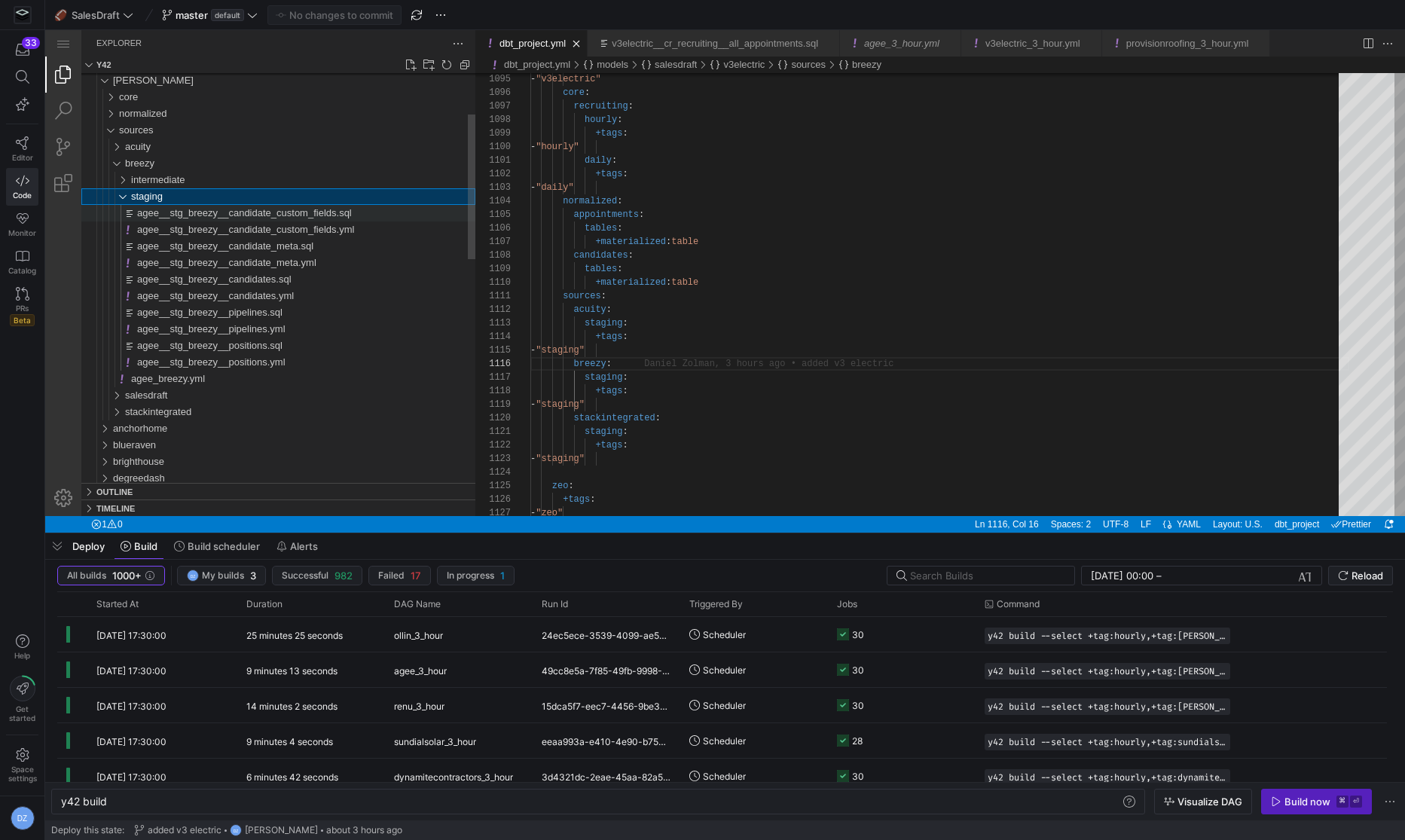
click at [303, 218] on div "agee__stg_breezy__candidate_custom_fields.sql" at bounding box center [306, 213] width 338 height 17
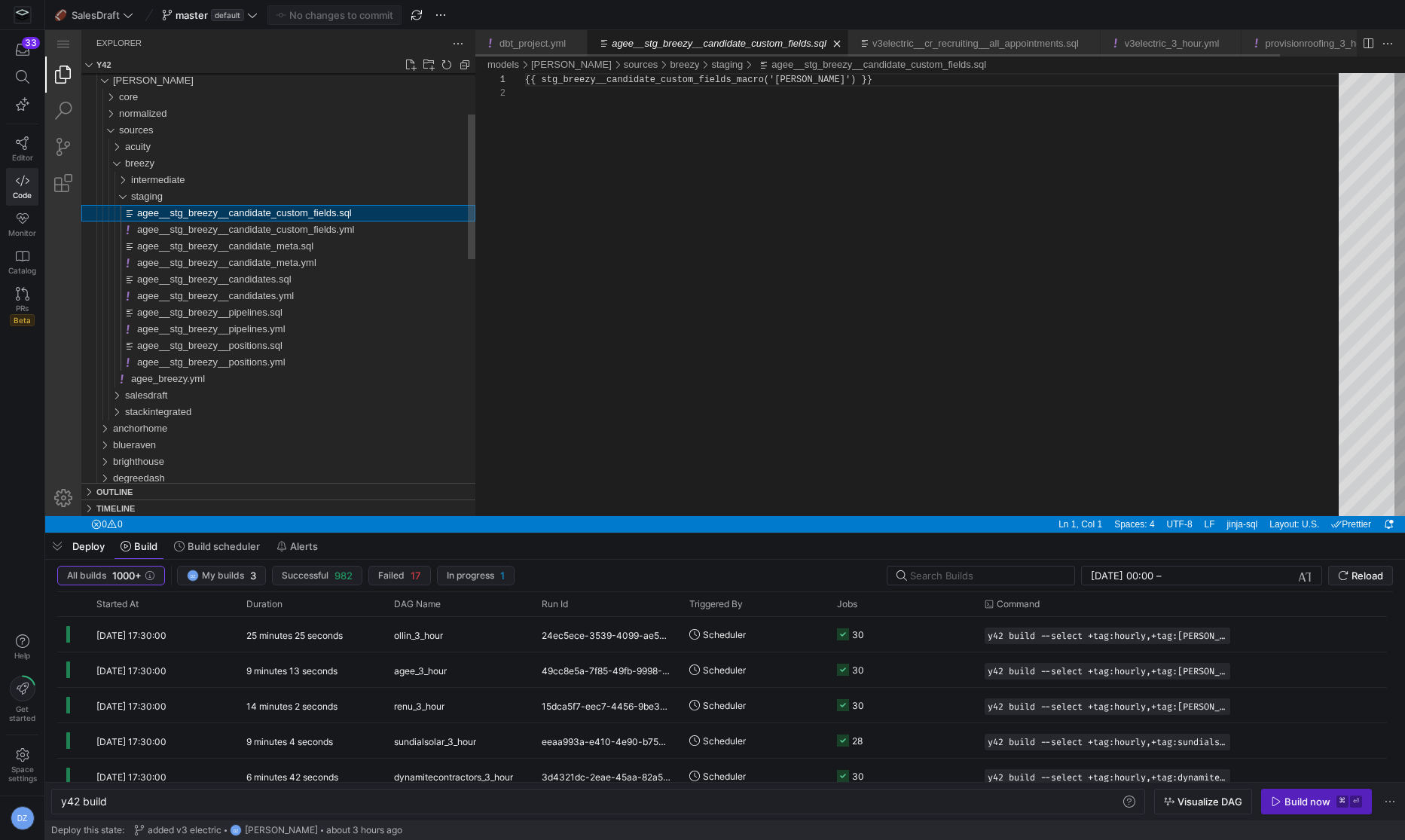
type textarea "y42 build -s agee__stg_breezy__candidate_custom_fields"
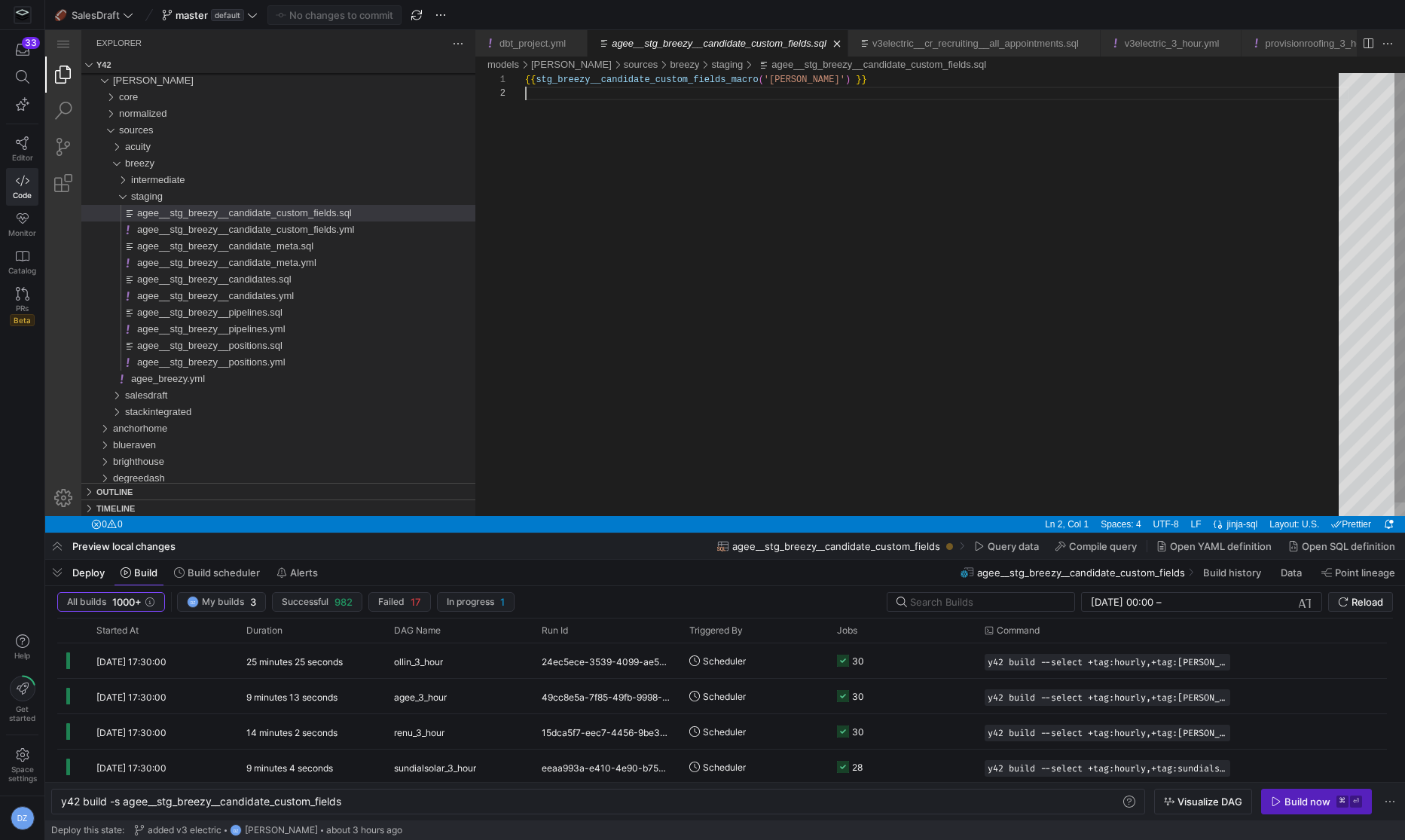
click at [664, 144] on div "{{ stg_breezy__candidate_custom_fields_macro ( '[PERSON_NAME]' ) }}" at bounding box center [937, 301] width 825 height 457
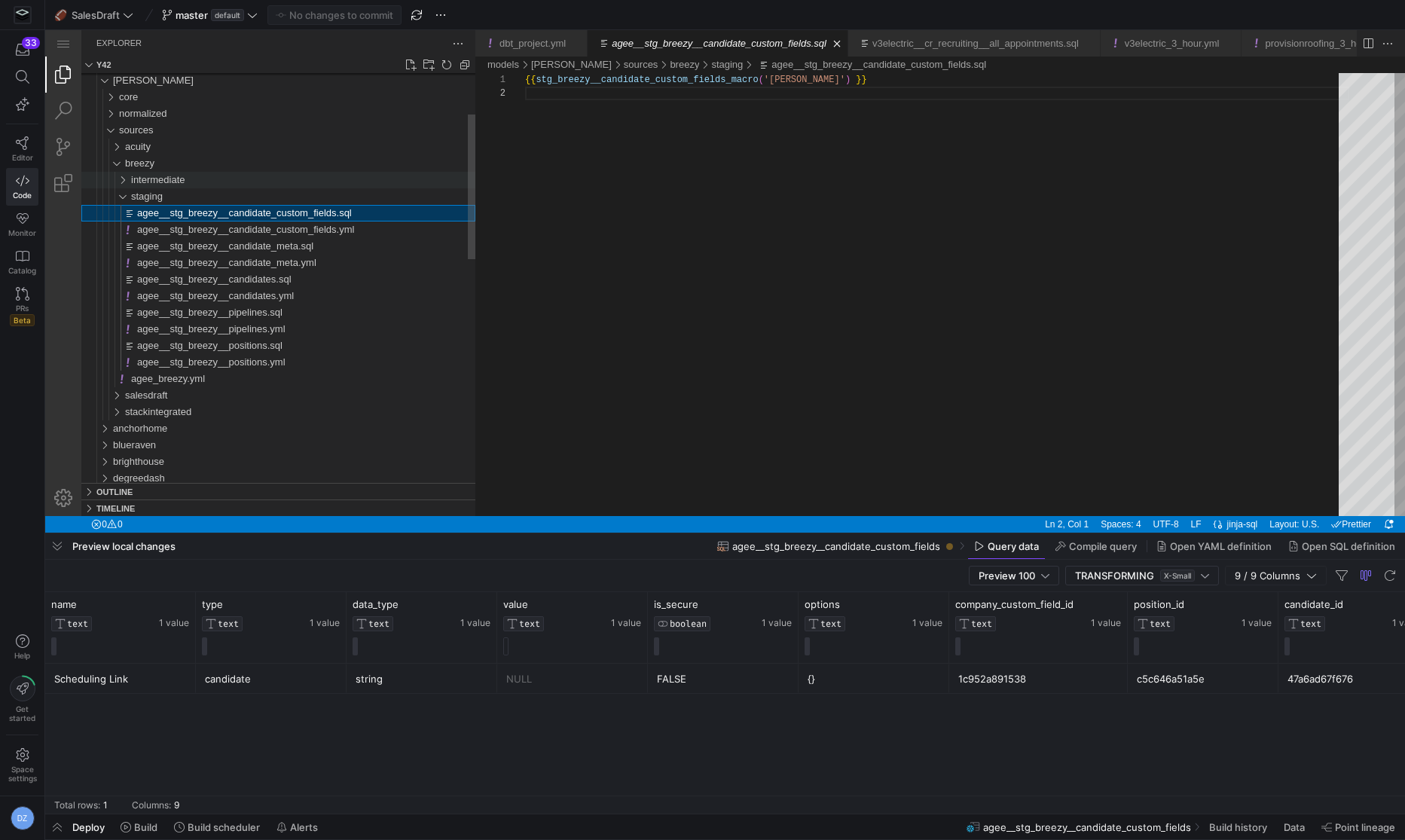
click at [198, 178] on div "intermediate" at bounding box center [303, 180] width 345 height 17
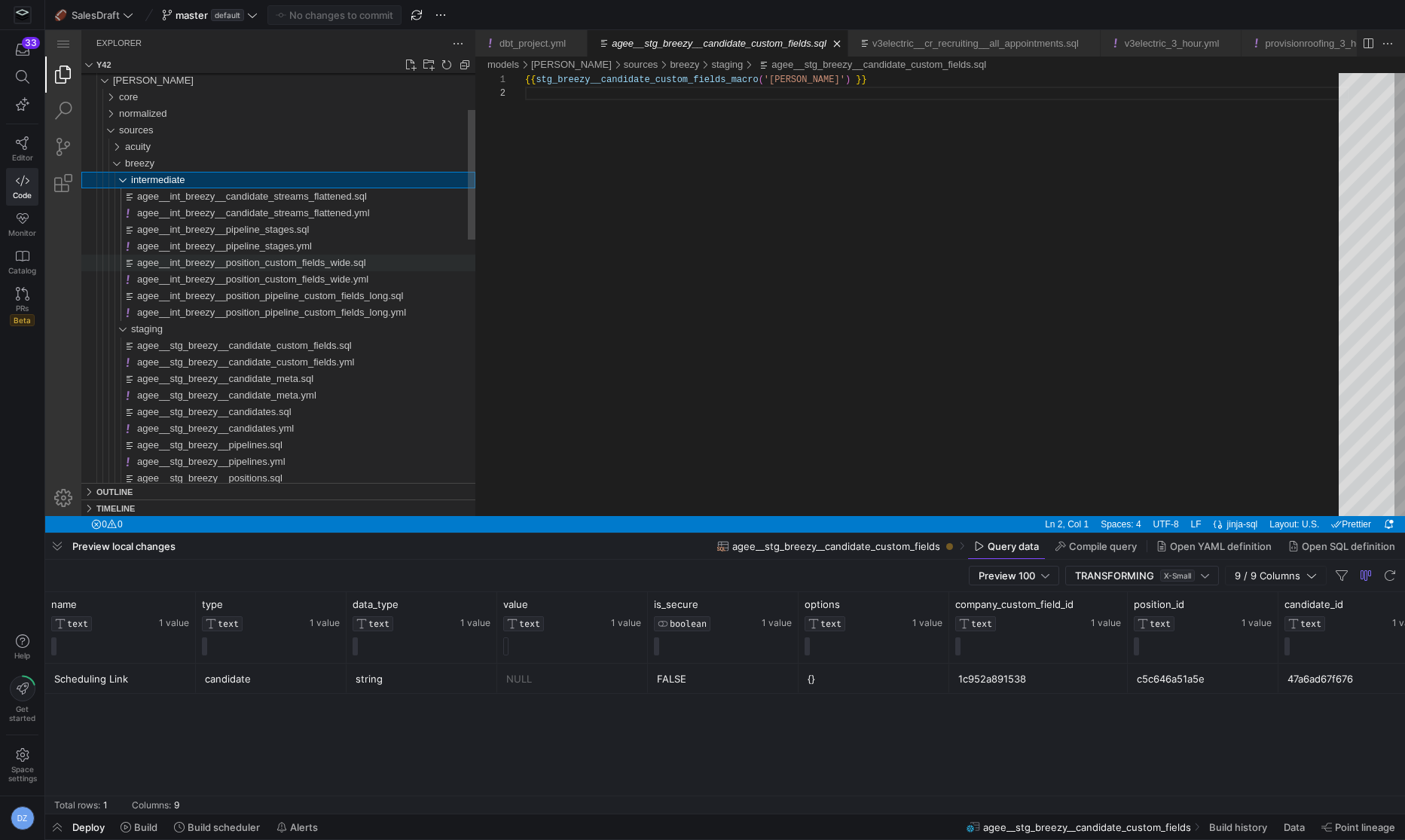
click at [276, 262] on span "agee__int_breezy__position_custom_fields_wide.sql" at bounding box center [252, 262] width 229 height 11
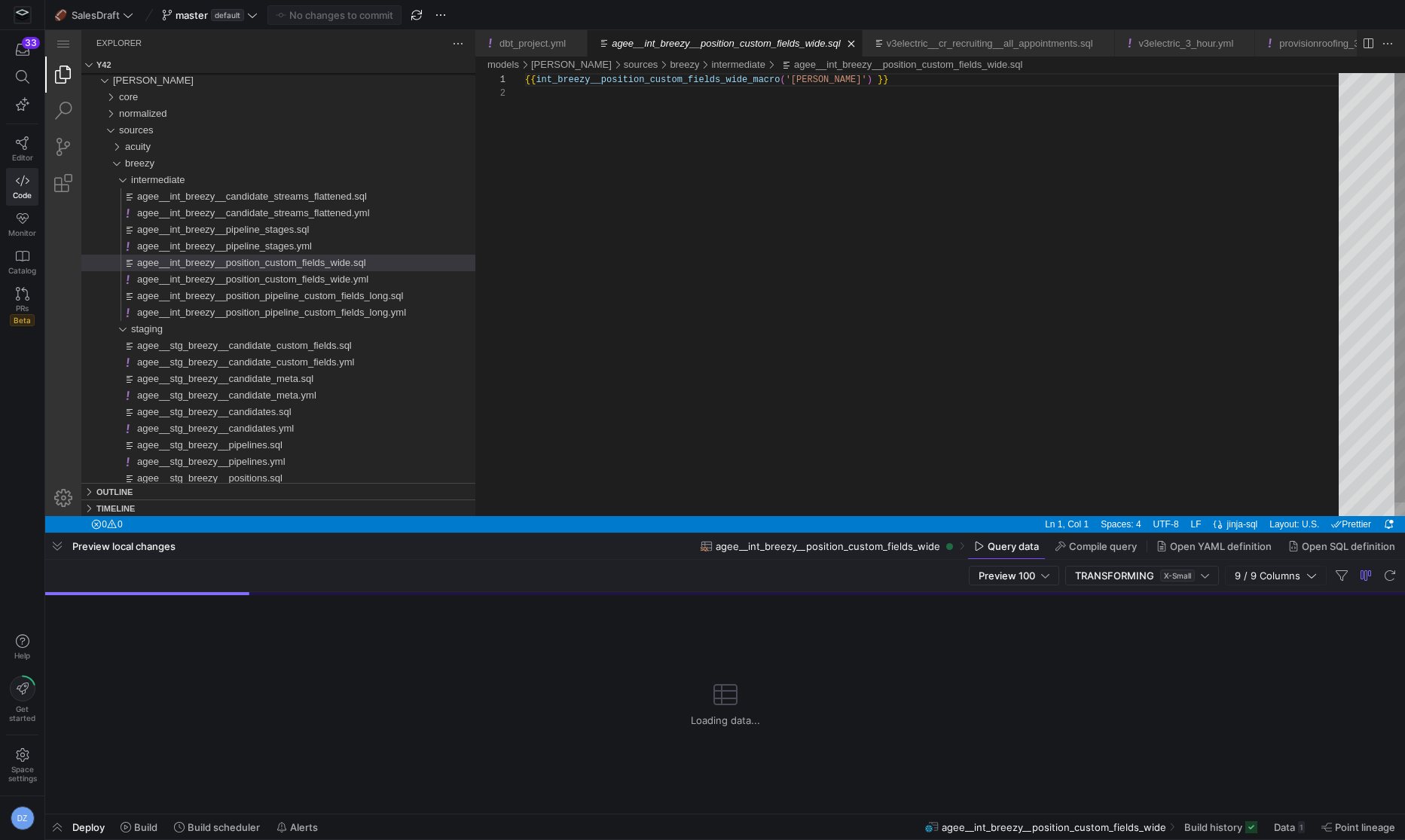
click at [739, 163] on div "{{ int_breezy__position_custom_fields_wide_macro ( '[PERSON_NAME]' ) }}" at bounding box center [937, 301] width 825 height 457
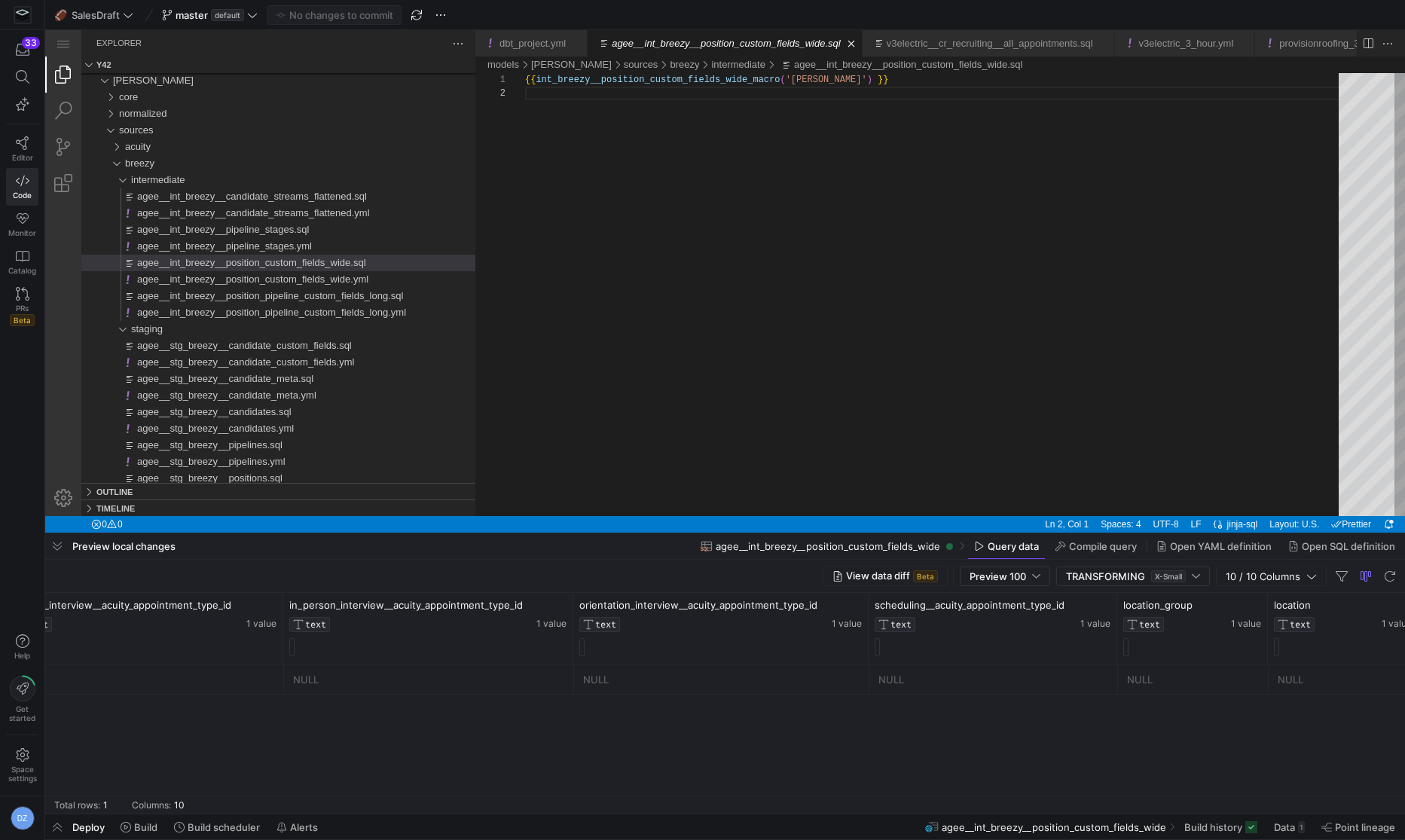
scroll to position [0, 928]
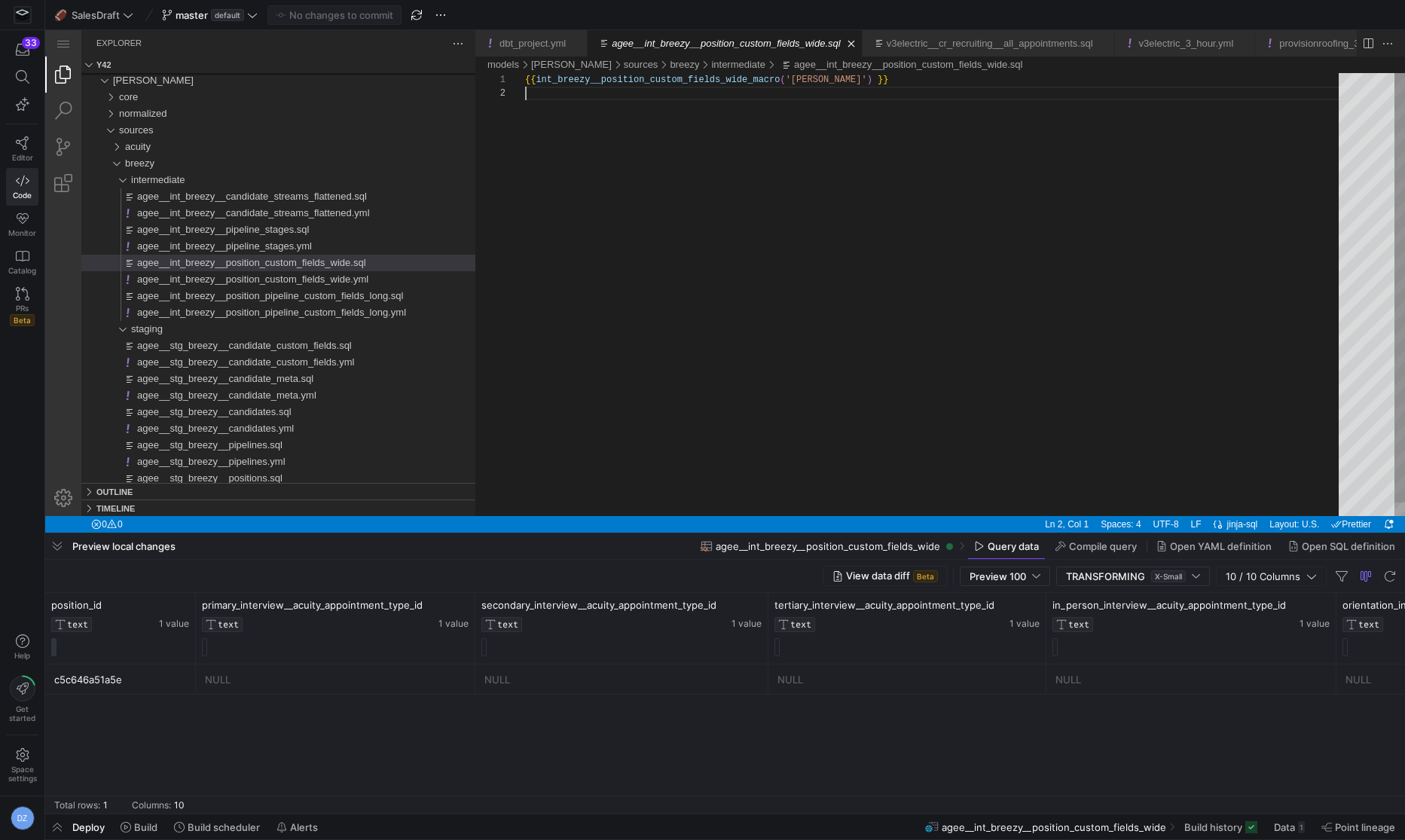
click at [750, 260] on div "{{ int_breezy__position_custom_fields_wide_macro ( '[PERSON_NAME]' ) }}" at bounding box center [937, 301] width 825 height 457
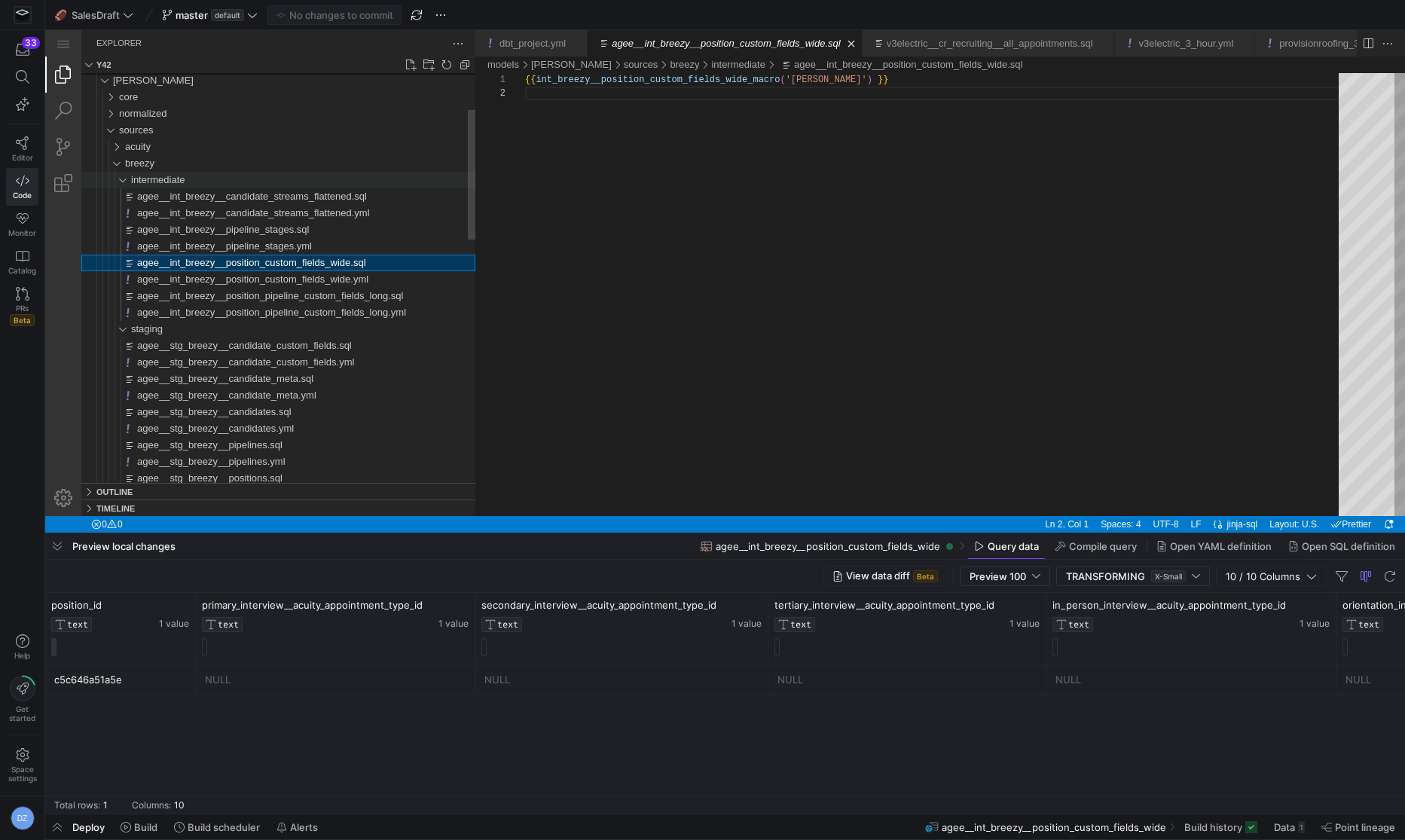
click at [119, 180] on div "intermediate" at bounding box center [110, 180] width 47 height 17
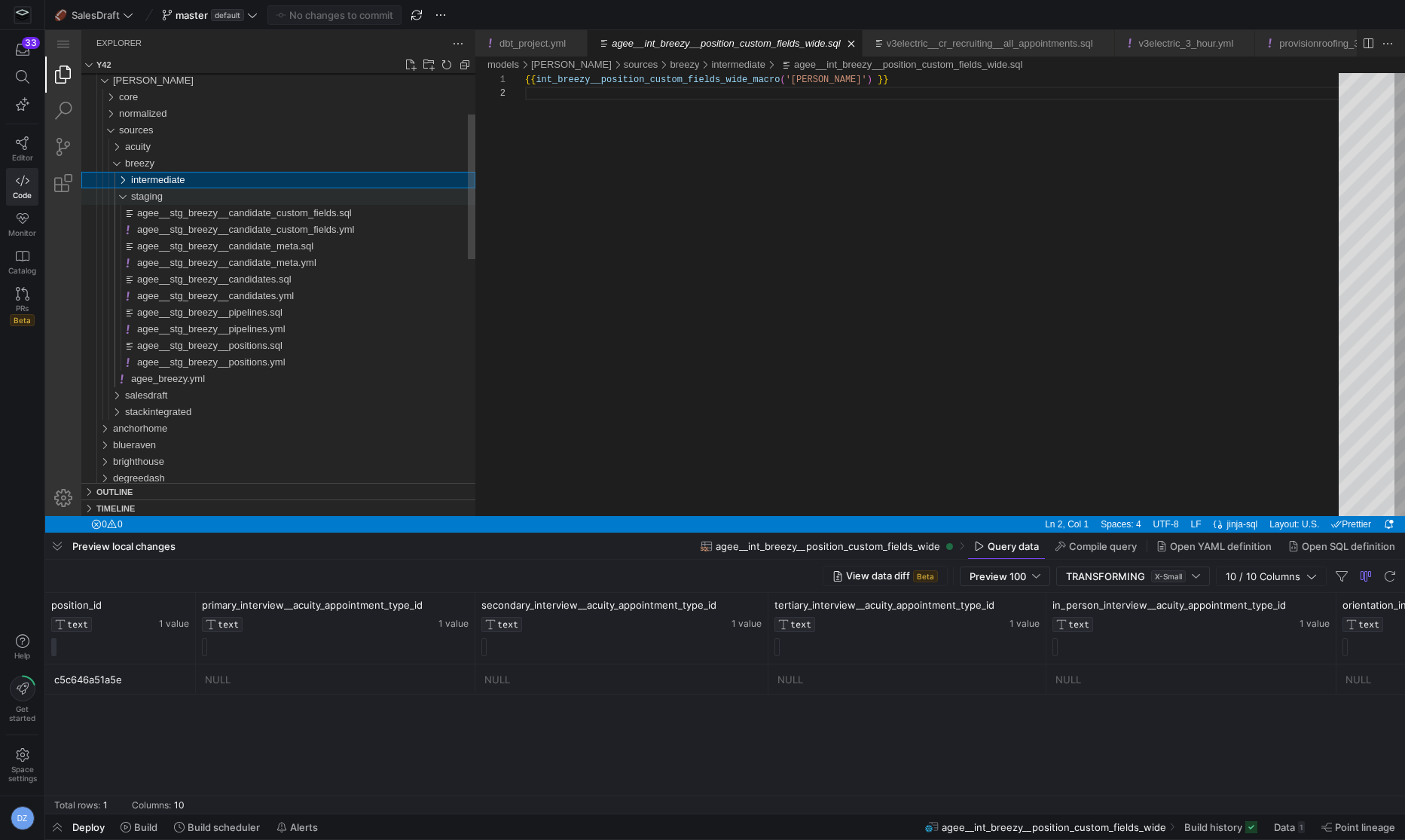
click at [123, 198] on div "staging" at bounding box center [110, 196] width 47 height 17
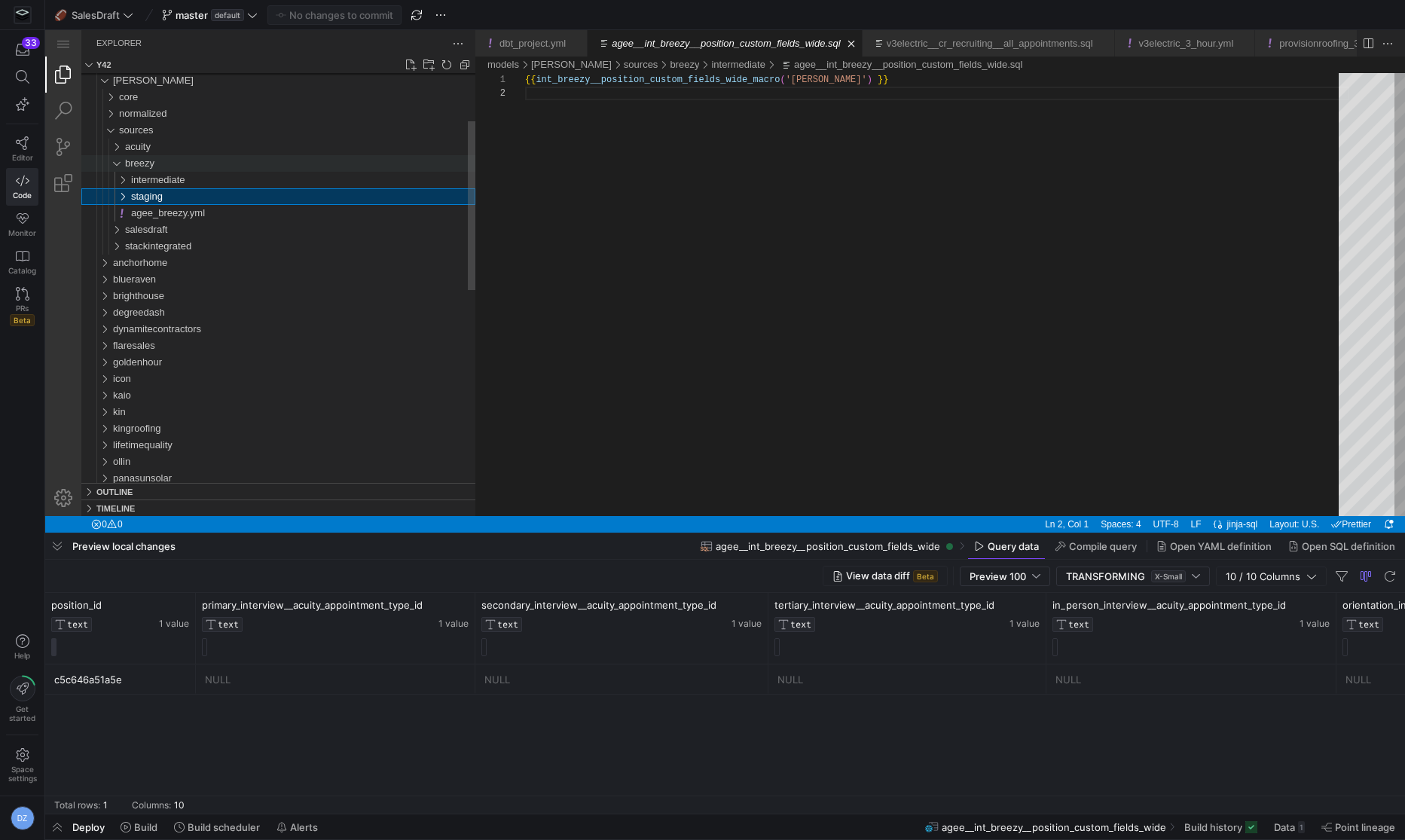
click at [113, 165] on div "breezy" at bounding box center [107, 163] width 41 height 17
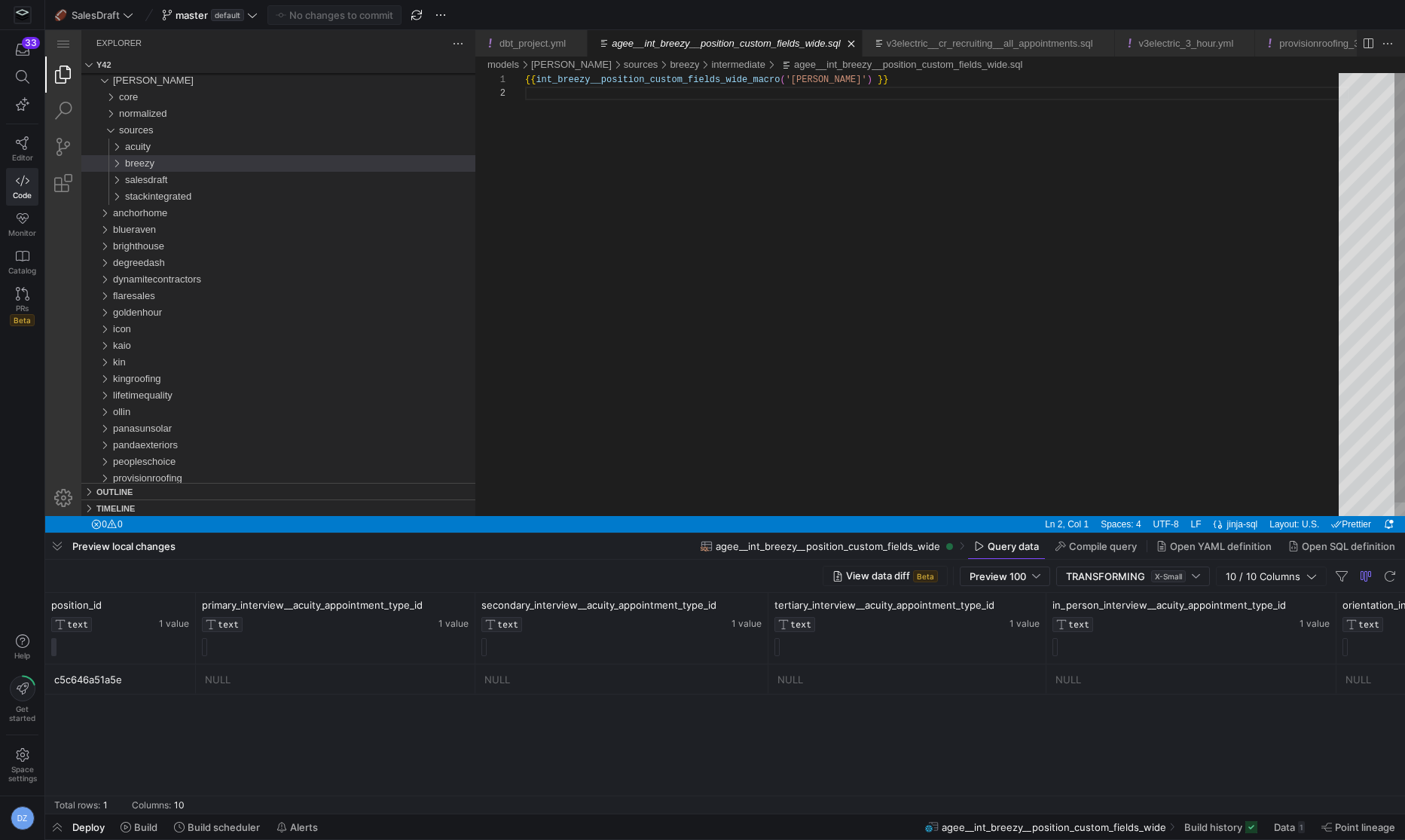
click at [774, 204] on div "{{ int_breezy__position_custom_fields_wide_macro ( '[PERSON_NAME]' ) }}" at bounding box center [937, 301] width 825 height 457
click at [859, 41] on link "Close (⌘W)" at bounding box center [851, 43] width 15 height 15
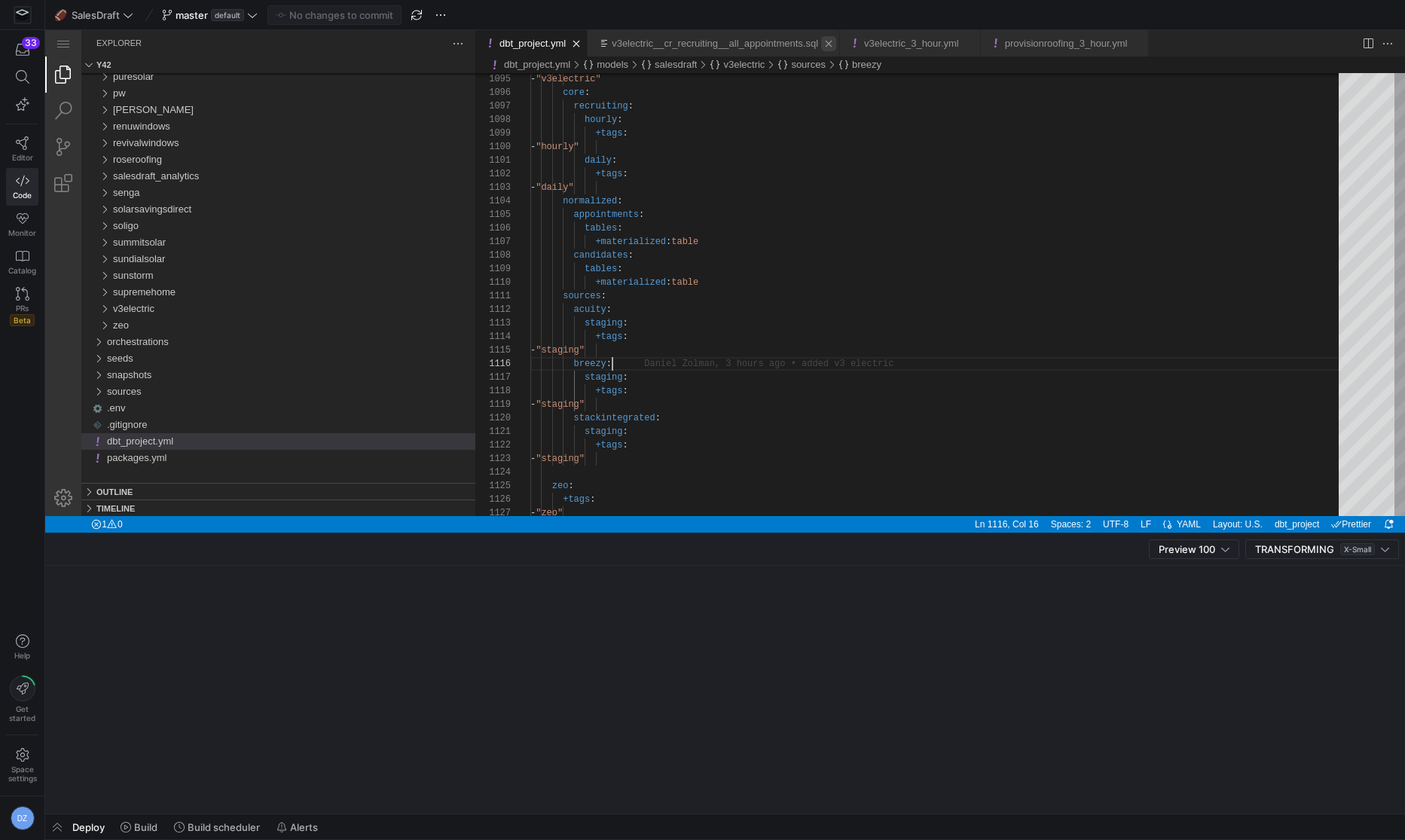
click at [837, 44] on link "Close (⌘W)" at bounding box center [828, 43] width 15 height 15
click at [725, 43] on link "Close (⌘W)" at bounding box center [717, 43] width 15 height 15
click at [753, 43] on link "Close (⌘W)" at bounding box center [745, 43] width 15 height 15
click at [583, 40] on link "Close (⌘W)" at bounding box center [576, 43] width 15 height 15
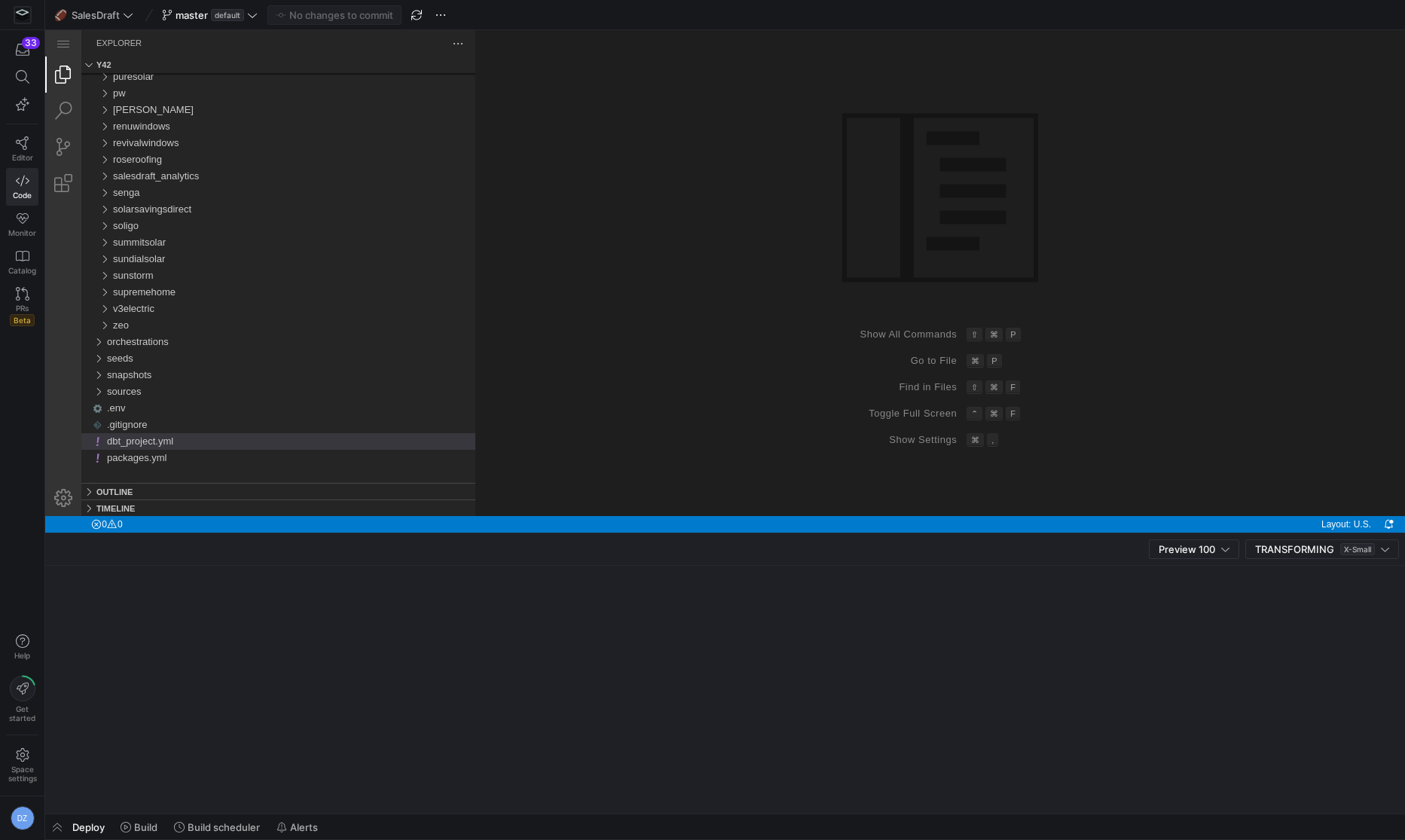
click at [652, 275] on div "Group 1 (empty)" at bounding box center [940, 273] width 930 height 485
